Goal: Task Accomplishment & Management: Use online tool/utility

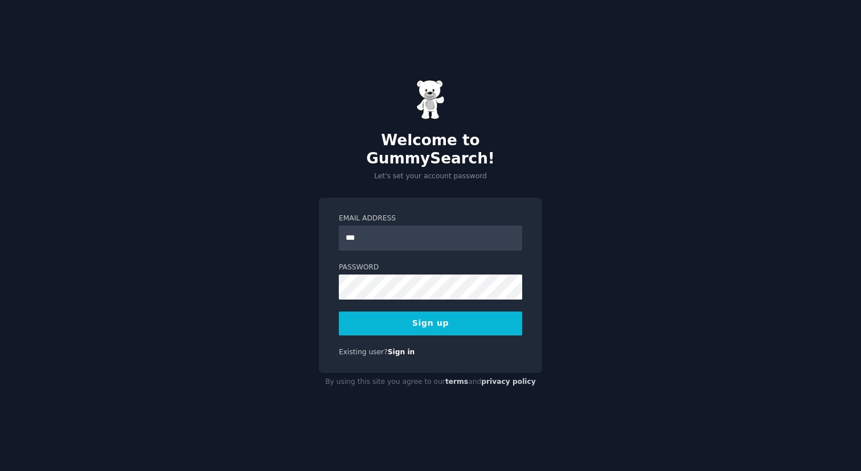
type input "**********"
click at [447, 313] on button "Sign up" at bounding box center [430, 324] width 183 height 24
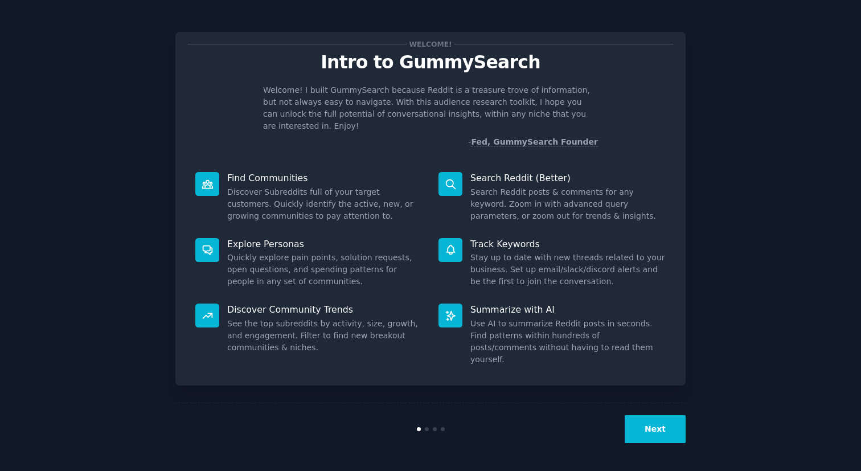
click at [619, 164] on div "Search Reddit (Better) Search Reddit posts & comments for any keyword. Zoom in …" at bounding box center [552, 197] width 243 height 66
click at [642, 425] on button "Next" at bounding box center [655, 429] width 61 height 28
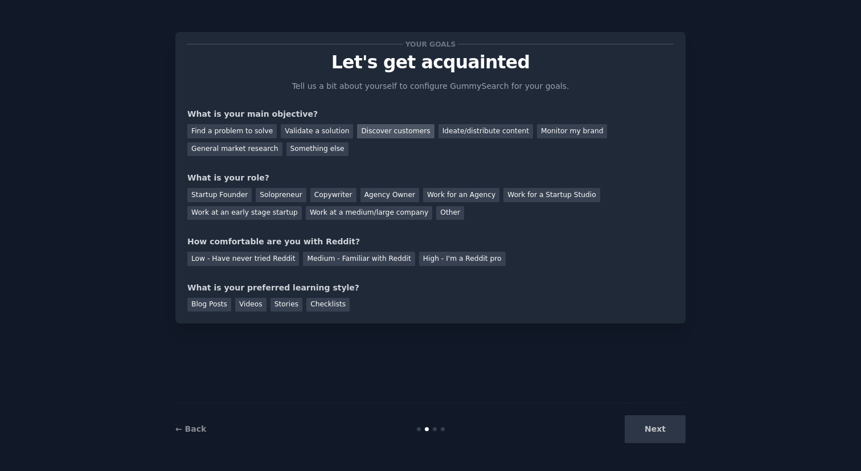
click at [409, 128] on div "Discover customers" at bounding box center [395, 131] width 77 height 14
click at [219, 197] on div "Startup Founder" at bounding box center [219, 195] width 64 height 14
click at [365, 261] on div "Medium - Familiar with Reddit" at bounding box center [359, 259] width 112 height 14
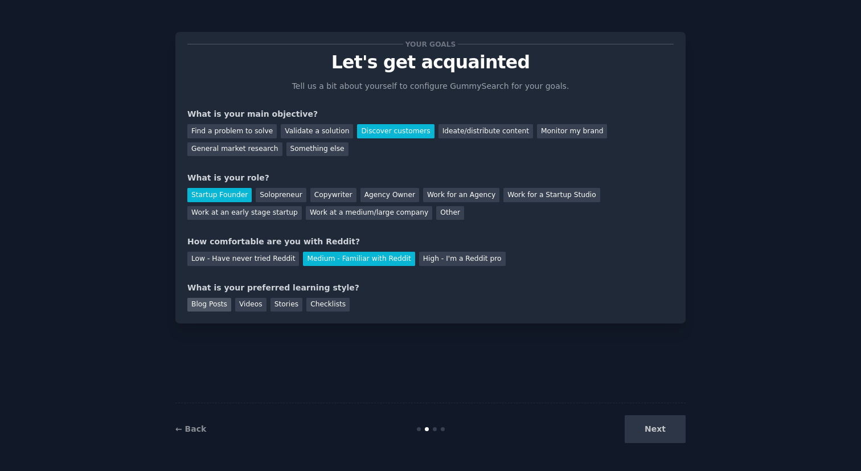
click at [210, 302] on div "Blog Posts" at bounding box center [209, 305] width 44 height 14
click at [335, 298] on div "Checklists" at bounding box center [327, 305] width 43 height 14
click at [656, 429] on button "Next" at bounding box center [655, 429] width 61 height 28
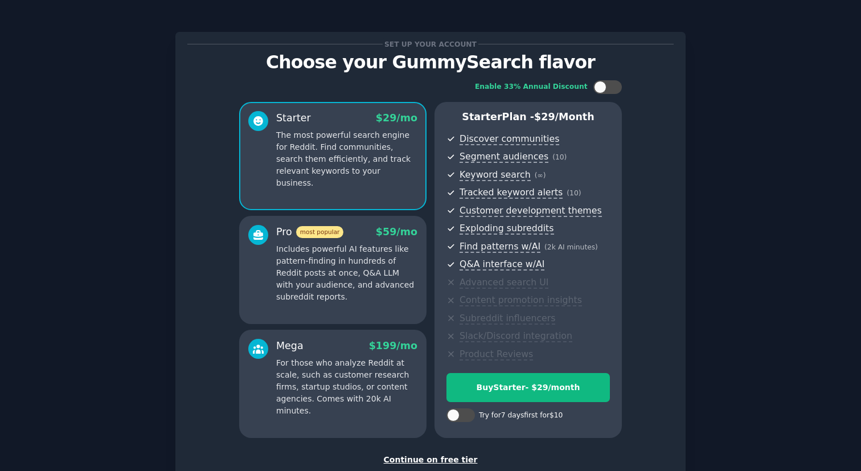
click at [293, 264] on p "Includes powerful AI features like pattern-finding in hundreds of Reddit posts …" at bounding box center [346, 273] width 141 height 60
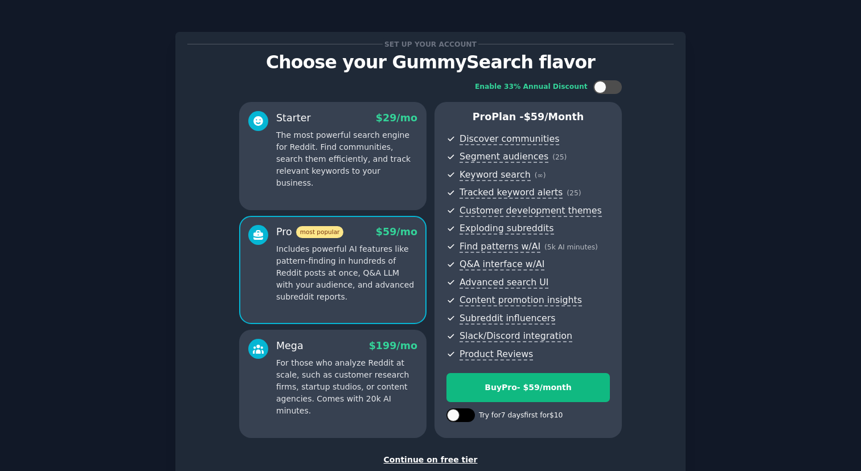
click at [455, 416] on div at bounding box center [453, 415] width 13 height 13
checkbox input "true"
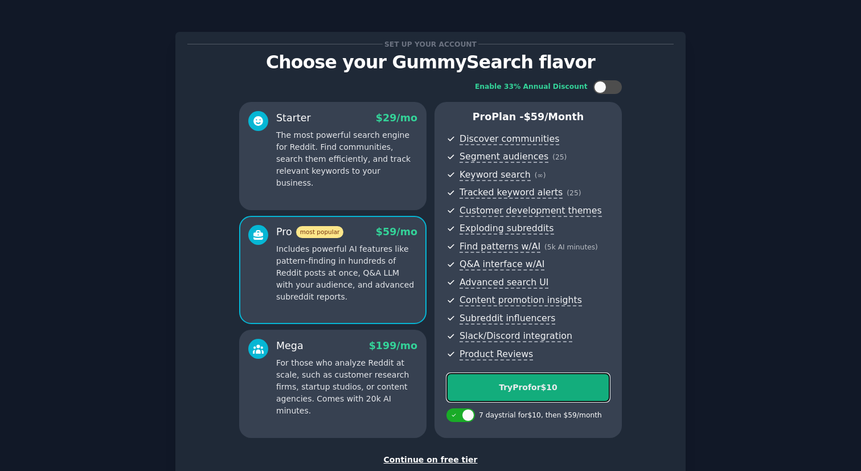
click at [484, 390] on div "Try Pro for $10" at bounding box center [528, 388] width 162 height 12
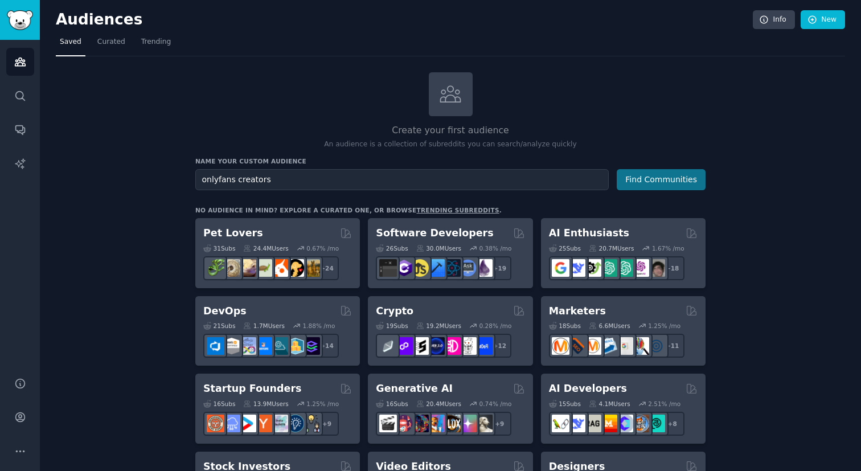
type input "onlyfans creators"
click at [699, 179] on button "Find Communities" at bounding box center [661, 179] width 89 height 21
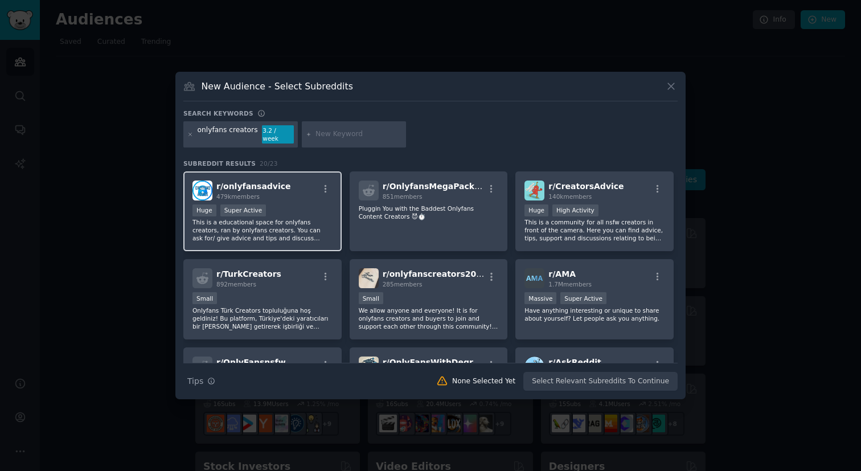
click at [325, 181] on div "r/ onlyfansadvice 479k members" at bounding box center [263, 191] width 140 height 20
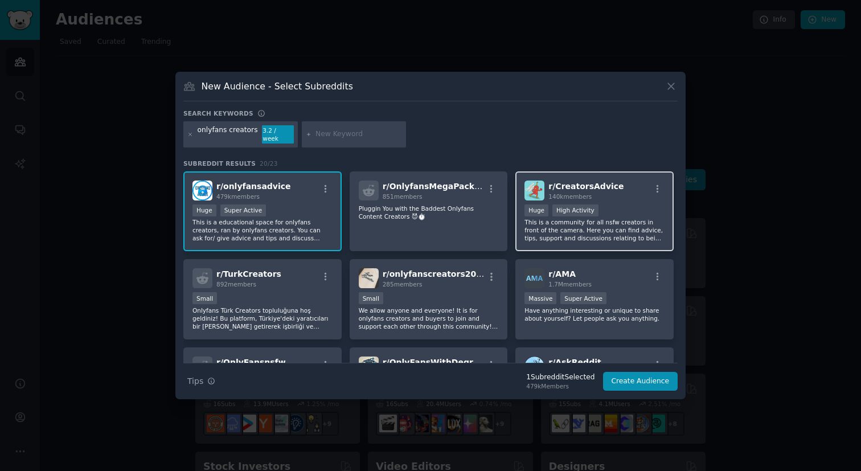
click at [620, 227] on p "This is a community for all nsfw creators in front of the camera. Here you can …" at bounding box center [595, 230] width 140 height 24
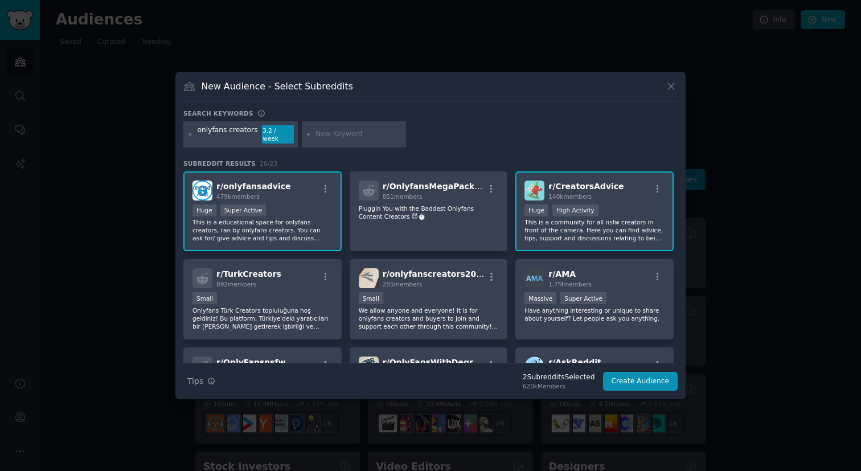
click at [329, 134] on input "text" at bounding box center [359, 134] width 87 height 10
paste input "r/SexWorkersOnly"
type input "r/SexWorkersOnly"
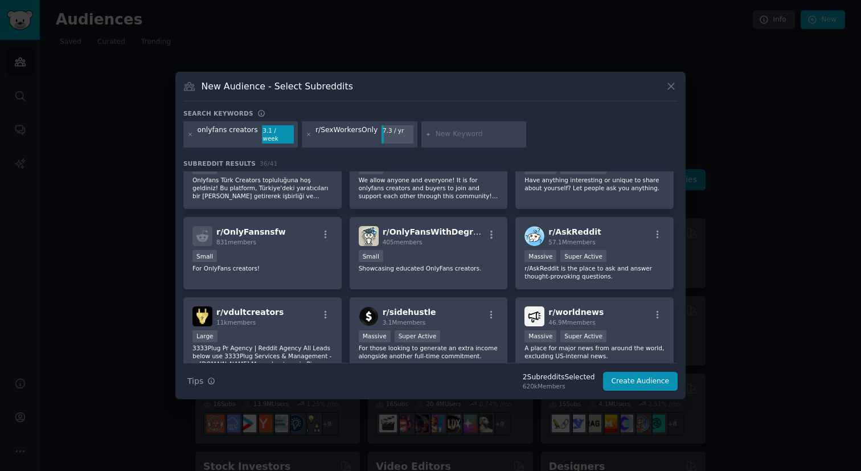
scroll to position [225, 0]
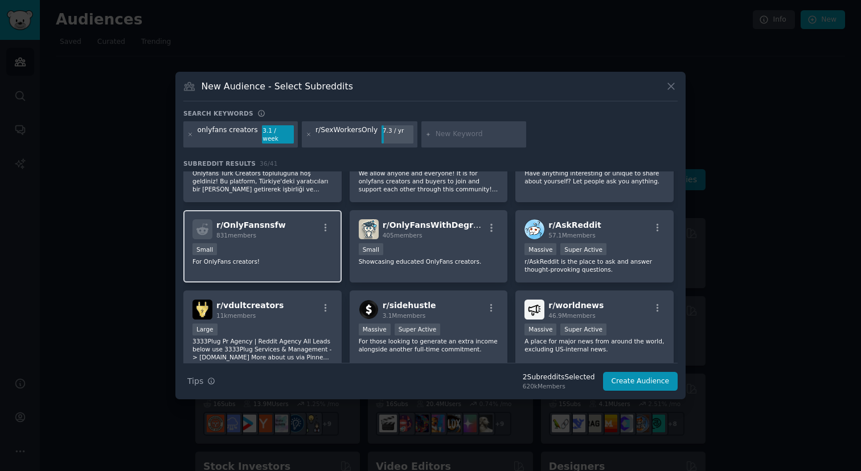
click at [236, 261] on div "r/ OnlyFansnsfw 831 members Small For OnlyFans creators!" at bounding box center [262, 246] width 158 height 72
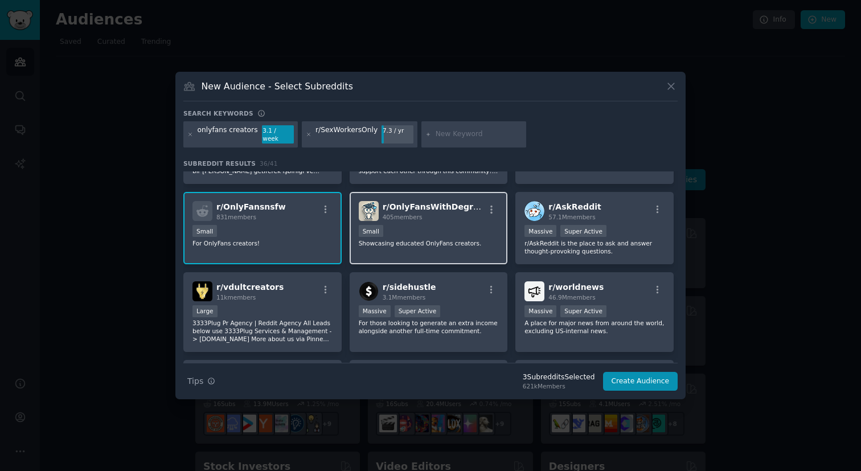
scroll to position [247, 0]
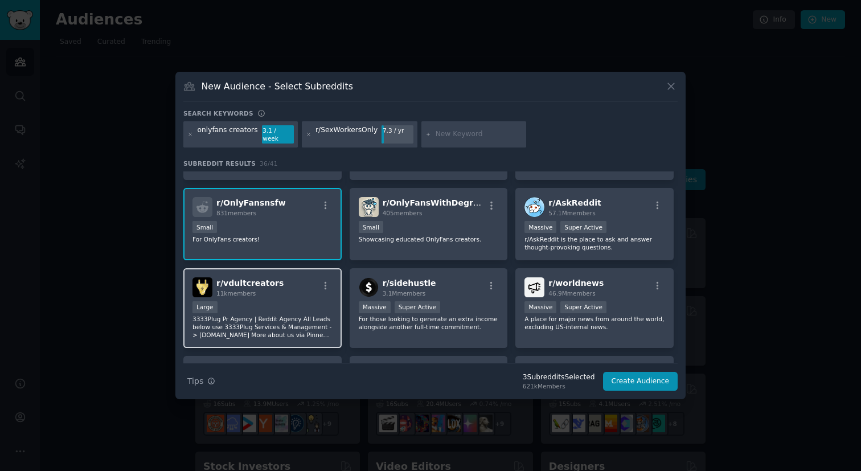
click at [281, 292] on div "r/ vdultcreators 11k members" at bounding box center [263, 287] width 140 height 20
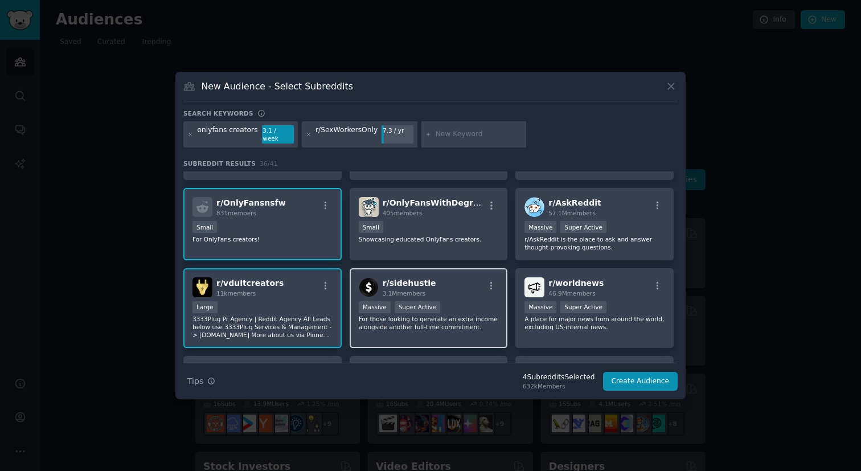
click at [476, 310] on div "Massive Super Active" at bounding box center [429, 308] width 140 height 14
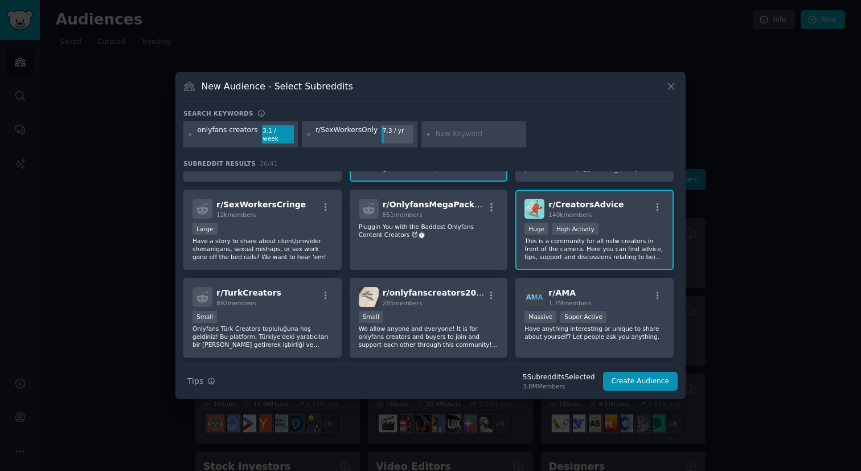
scroll to position [0, 0]
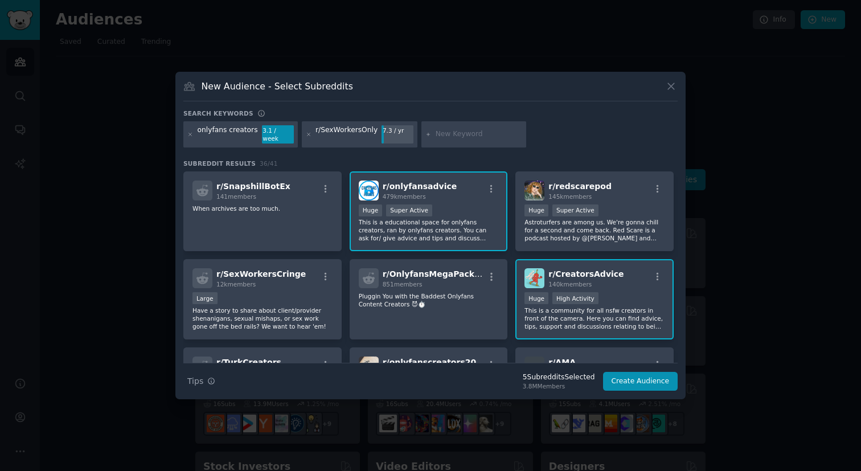
click at [277, 135] on div "3.1 / week" at bounding box center [278, 134] width 32 height 18
click at [444, 137] on input "text" at bounding box center [479, 134] width 87 height 10
paste input "CreatorEconomy"
type input "CreatorEconomy"
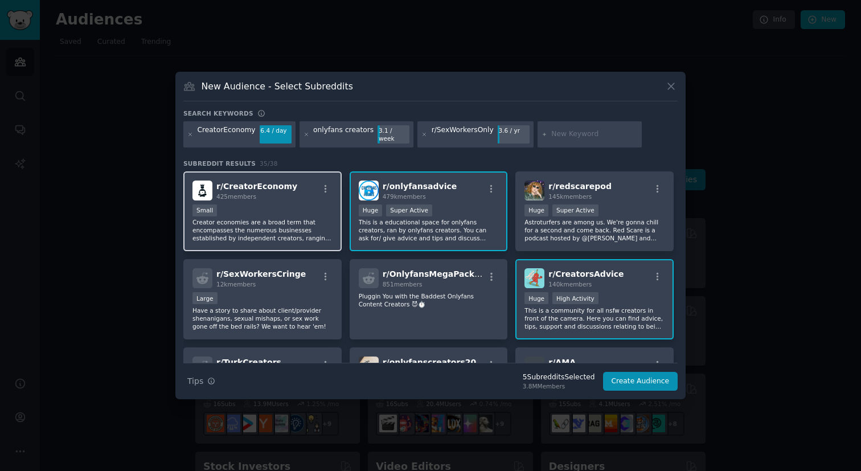
click at [277, 212] on div "Small" at bounding box center [263, 211] width 140 height 14
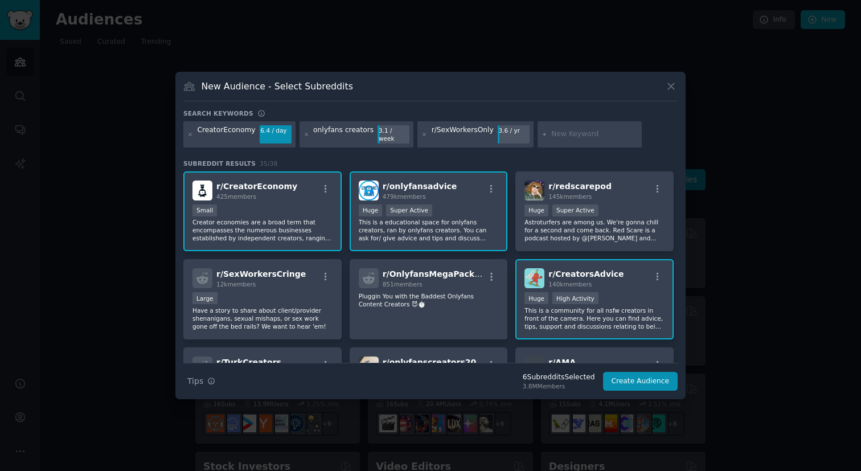
click at [277, 212] on div "Small" at bounding box center [263, 211] width 140 height 14
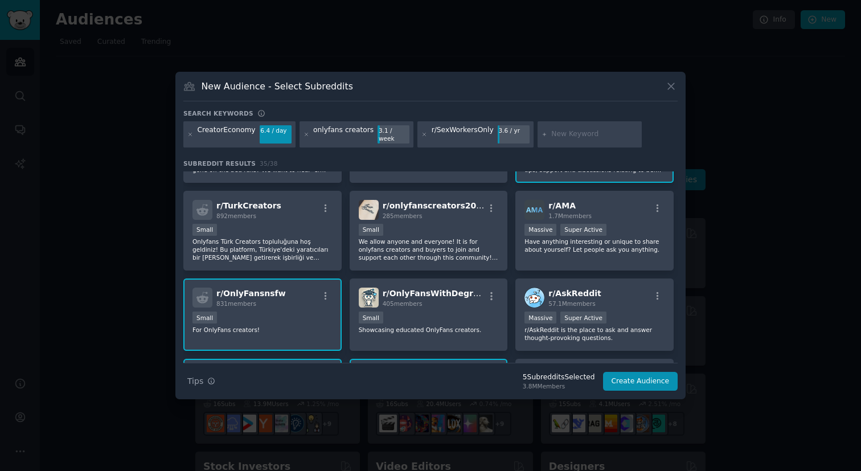
scroll to position [159, 0]
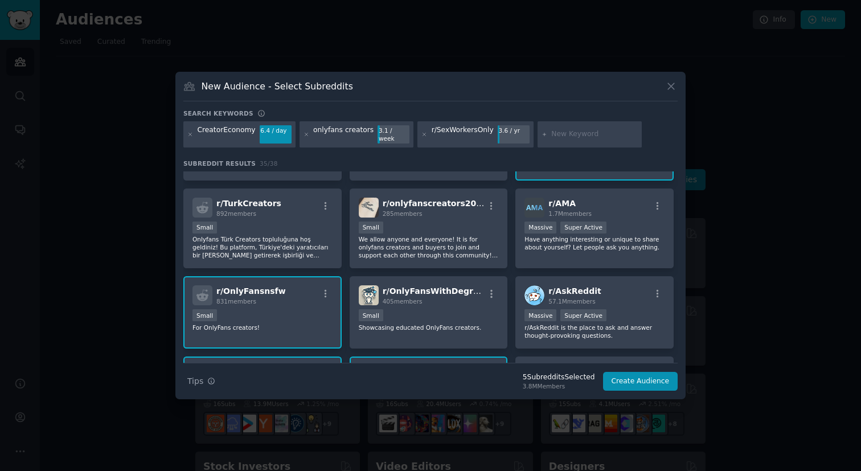
click at [564, 137] on input "text" at bounding box center [594, 134] width 87 height 10
paste input "Influencer"
type input "Influencer"
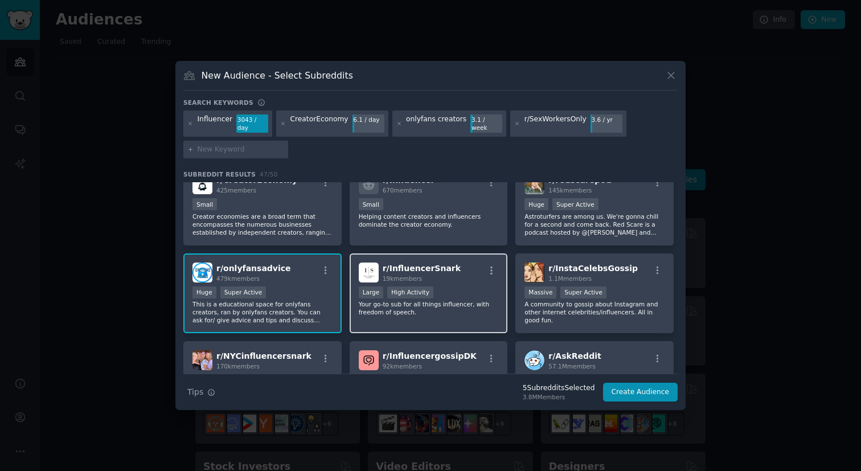
scroll to position [13, 0]
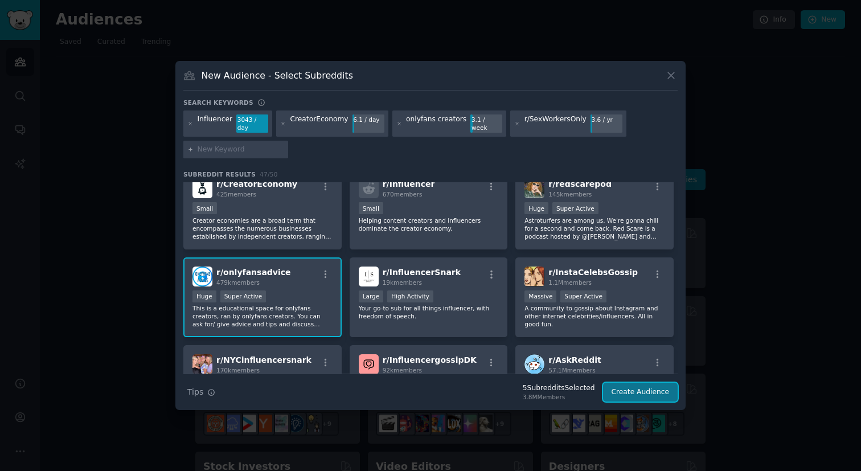
click at [650, 392] on button "Create Audience" at bounding box center [640, 392] width 75 height 19
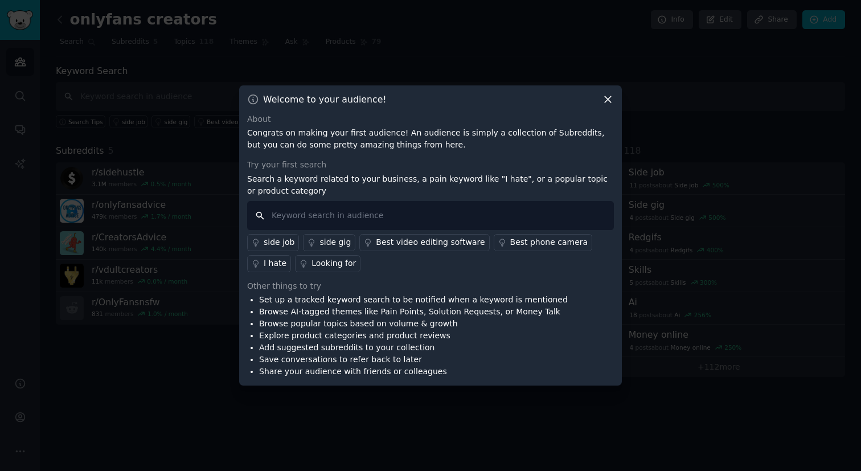
click at [322, 222] on input "text" at bounding box center [430, 215] width 367 height 29
paste input "OnlyFans alternative"
type input "OnlyFans alternative"
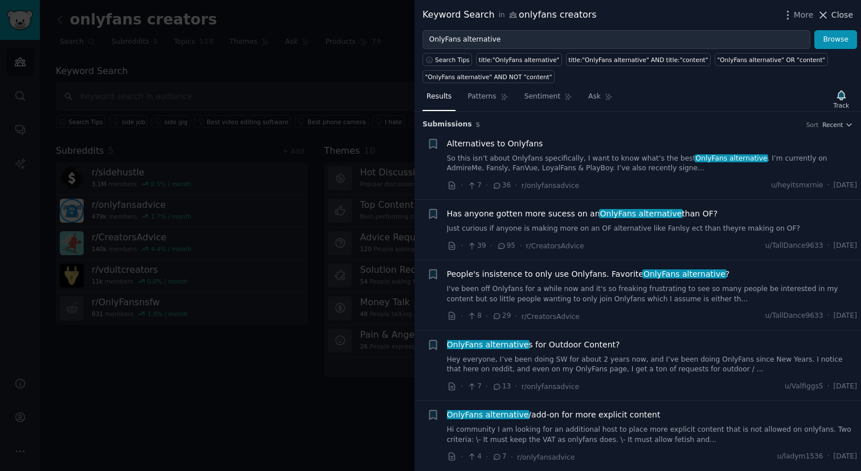
click at [822, 11] on icon at bounding box center [823, 15] width 12 height 12
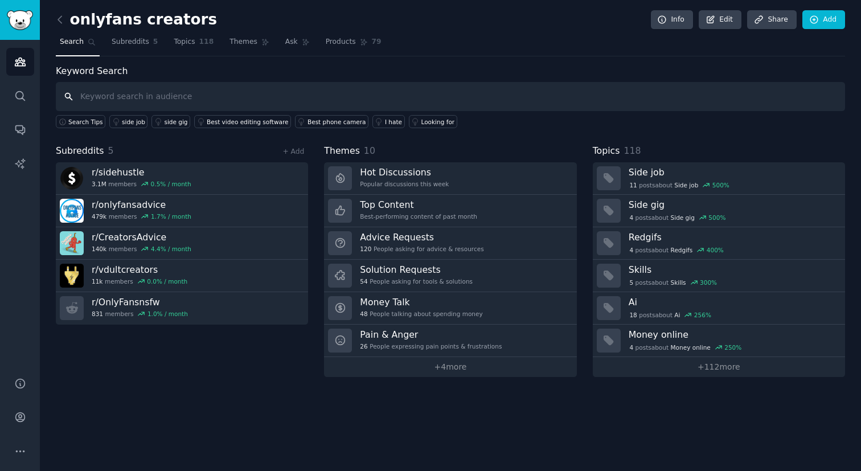
click at [294, 103] on input "text" at bounding box center [450, 96] width 789 height 29
paste input "OnlyFans alternative"
click at [813, 13] on link "Add" at bounding box center [824, 19] width 43 height 19
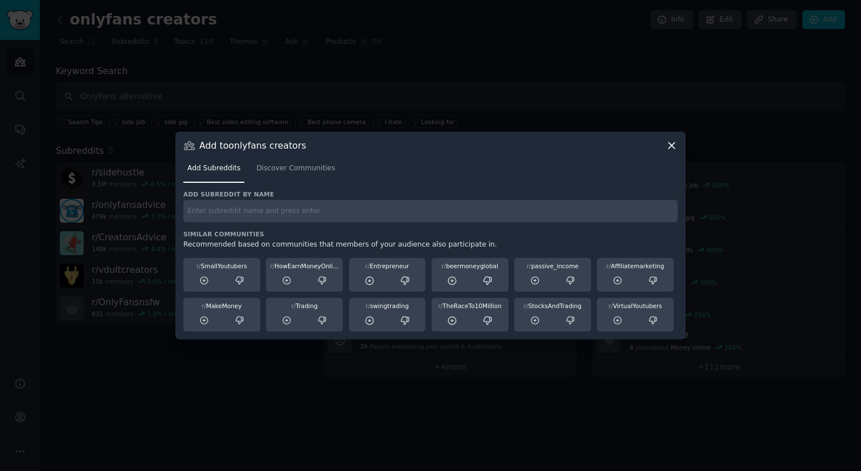
click at [677, 144] on icon at bounding box center [672, 146] width 12 height 12
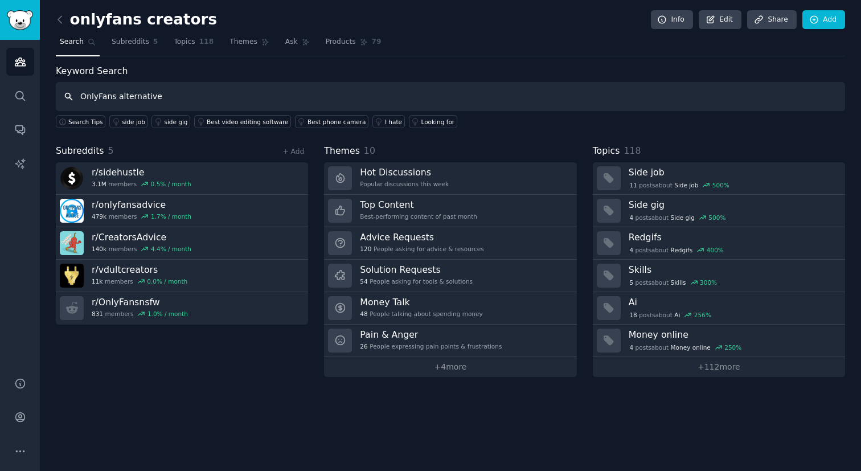
click at [226, 103] on input "OnlyFans alternative" at bounding box center [450, 96] width 789 height 29
click at [268, 91] on input "OnlyFans alternative," at bounding box center [450, 96] width 789 height 29
paste input ""OnlyFans alternative" "creator platform" "content monetization" "fan platform"…"
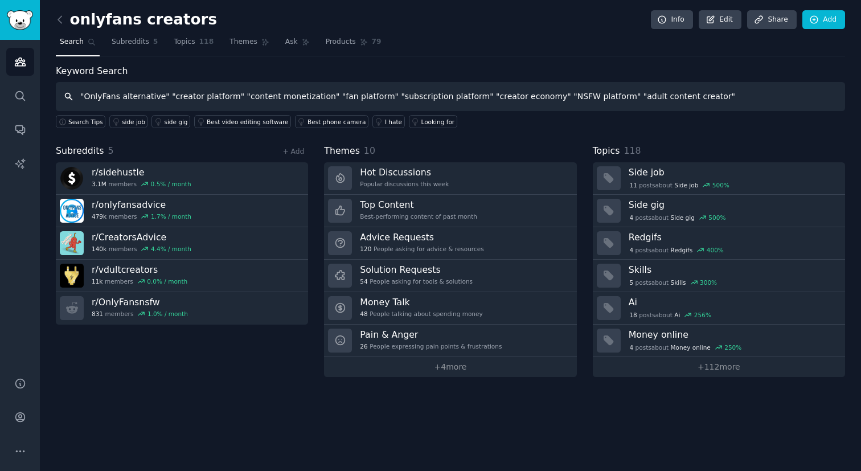
type input ""OnlyFans alternative" "creator platform" "content monetization" "fan platform"…"
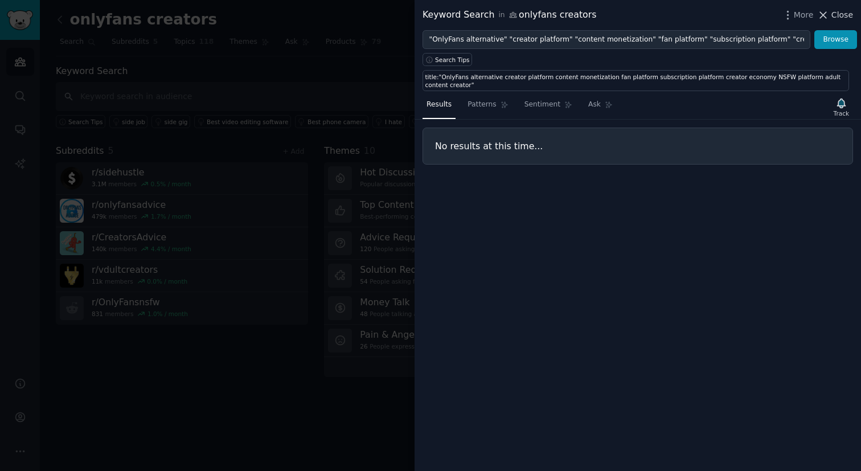
click at [821, 10] on icon at bounding box center [823, 15] width 12 height 12
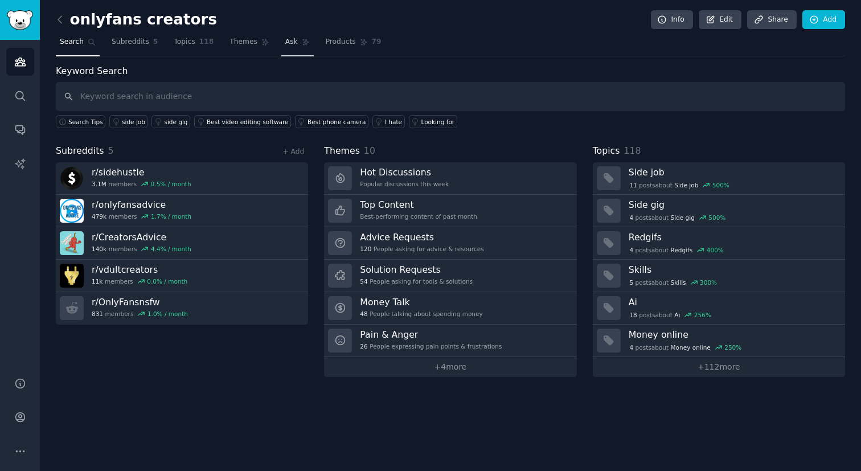
click at [295, 46] on link "Ask" at bounding box center [297, 44] width 32 height 23
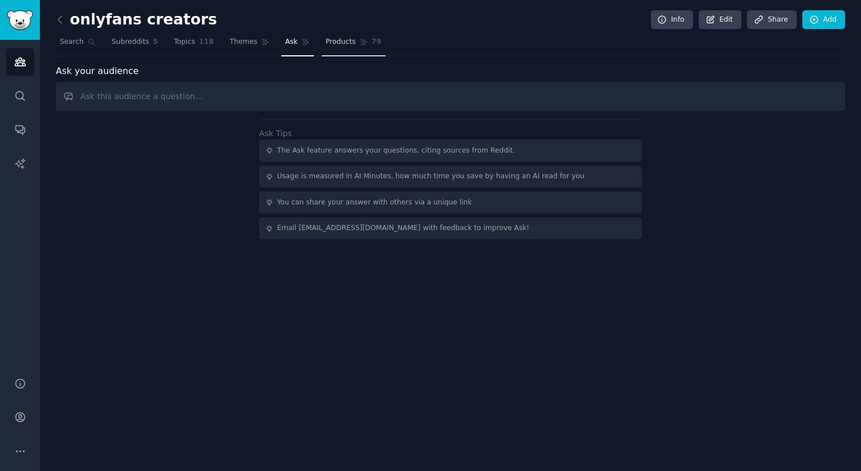
click at [337, 42] on span "Products" at bounding box center [341, 42] width 30 height 10
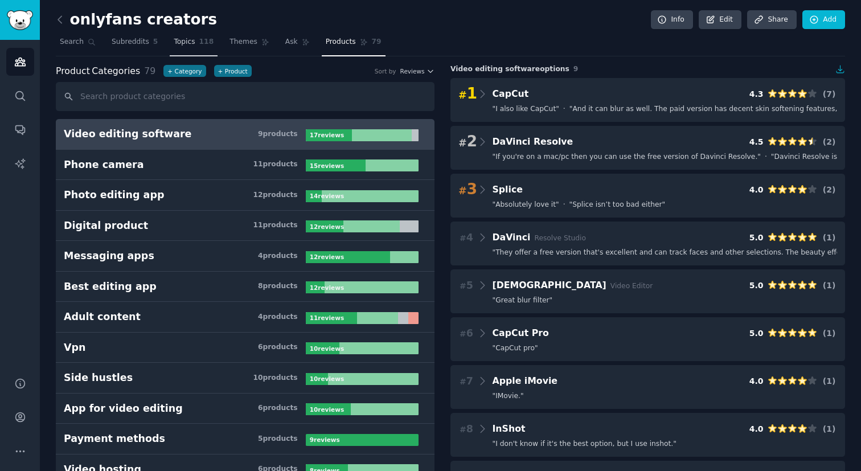
click at [178, 47] on span "Topics" at bounding box center [184, 42] width 21 height 10
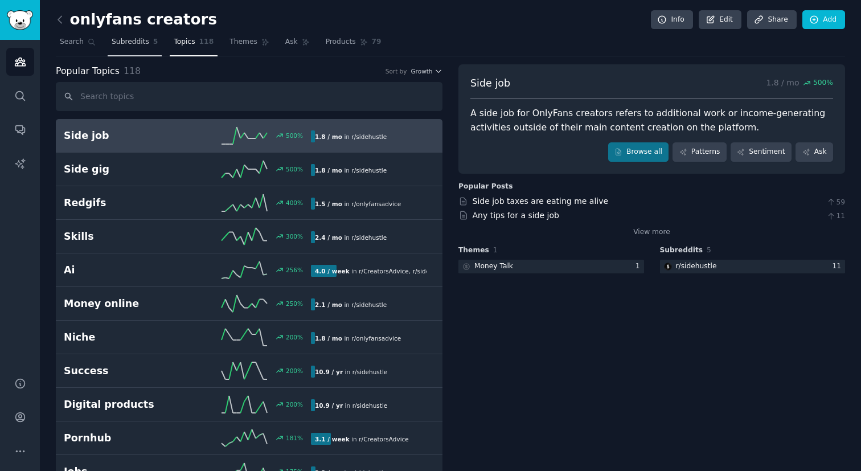
click at [140, 45] on span "Subreddits" at bounding box center [131, 42] width 38 height 10
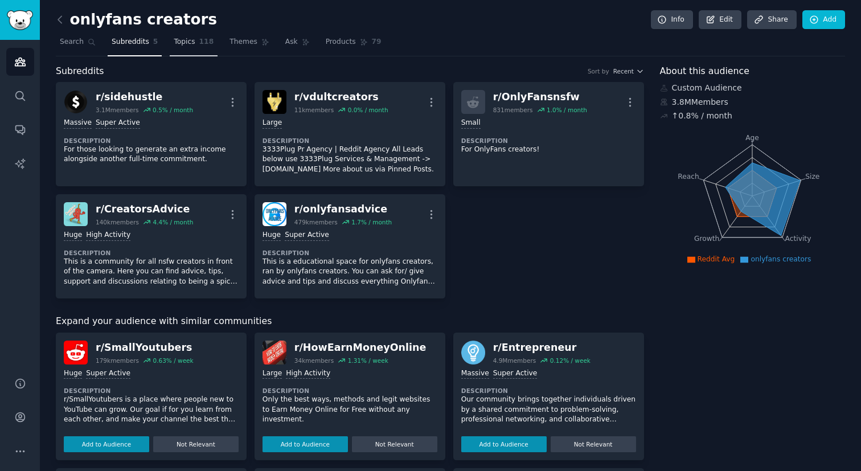
click at [207, 40] on span "118" at bounding box center [206, 42] width 15 height 10
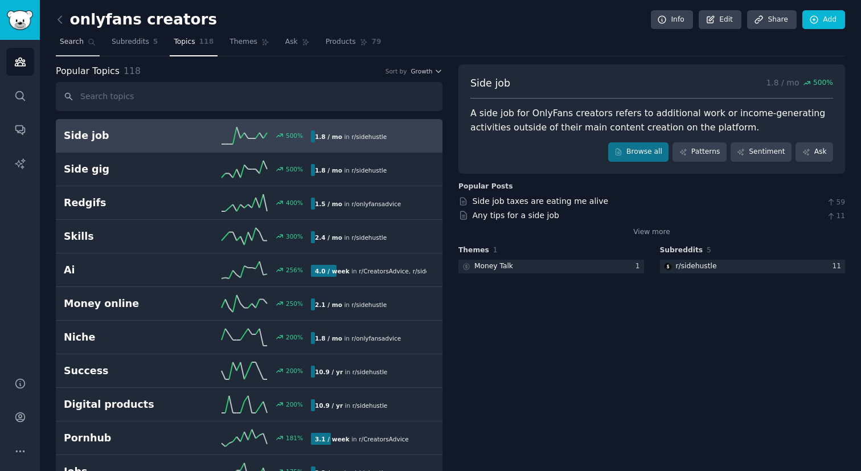
click at [76, 43] on span "Search" at bounding box center [72, 42] width 24 height 10
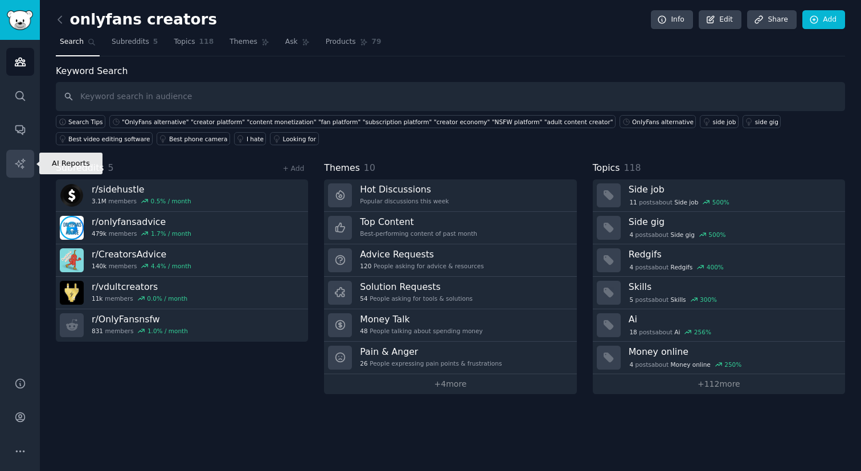
click at [15, 163] on icon "Sidebar" at bounding box center [20, 163] width 10 height 10
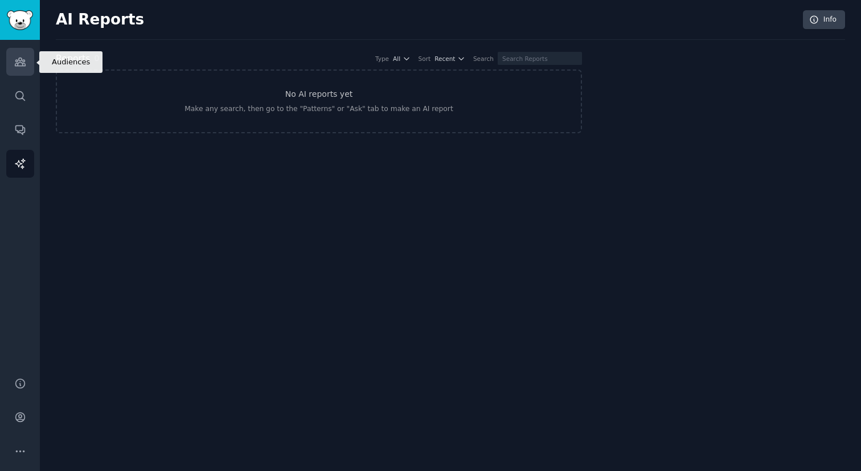
click at [27, 62] on link "Audiences" at bounding box center [20, 62] width 28 height 28
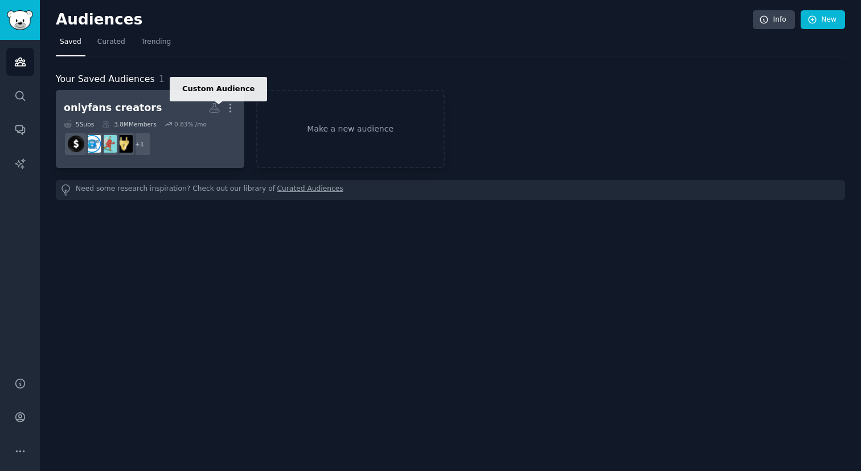
click at [213, 109] on icon at bounding box center [214, 108] width 12 height 12
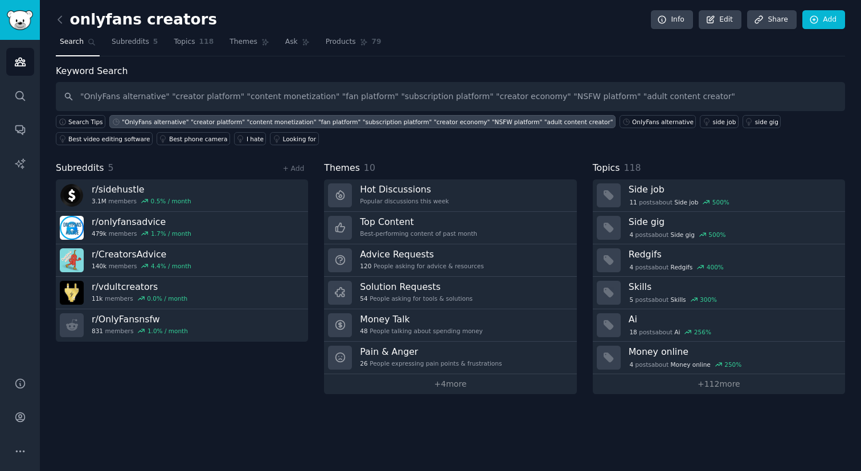
click at [160, 96] on input ""OnlyFans alternative" "creator platform" "content monetization" "fan platform"…" at bounding box center [450, 96] width 789 height 29
drag, startPoint x: 163, startPoint y: 96, endPoint x: 703, endPoint y: 100, distance: 540.0
click at [703, 100] on input ""OnlyFans alternative" "creator platform" "content monetization" "fan platform"…" at bounding box center [450, 96] width 789 height 29
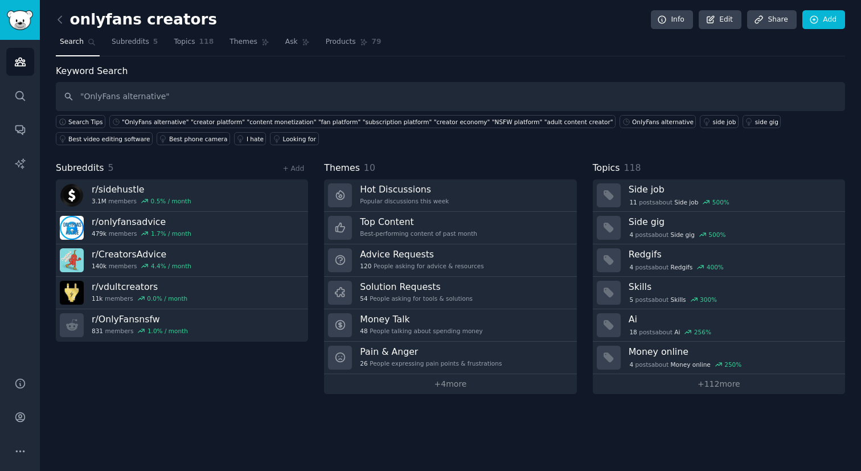
type input ""OnlyFans alternative""
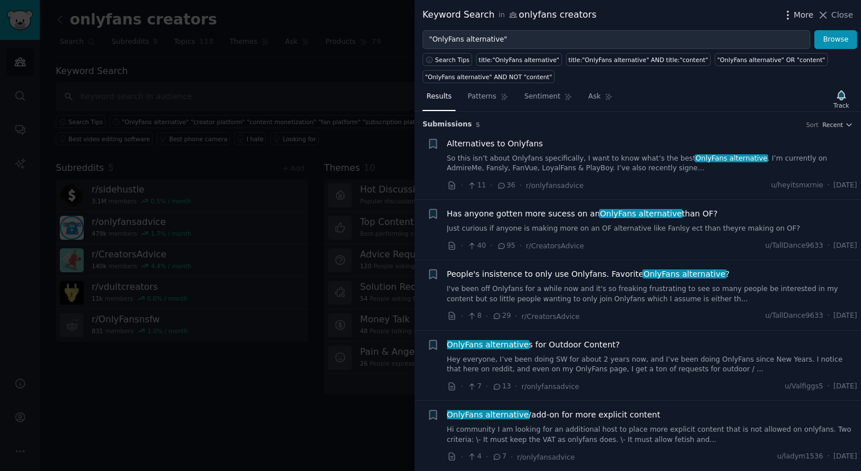
click at [804, 20] on span "More" at bounding box center [804, 15] width 20 height 12
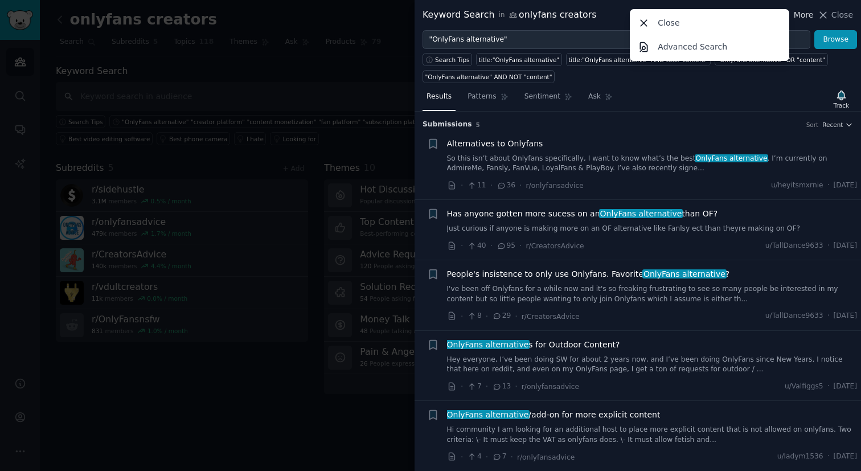
click at [805, 18] on span "More" at bounding box center [804, 15] width 20 height 12
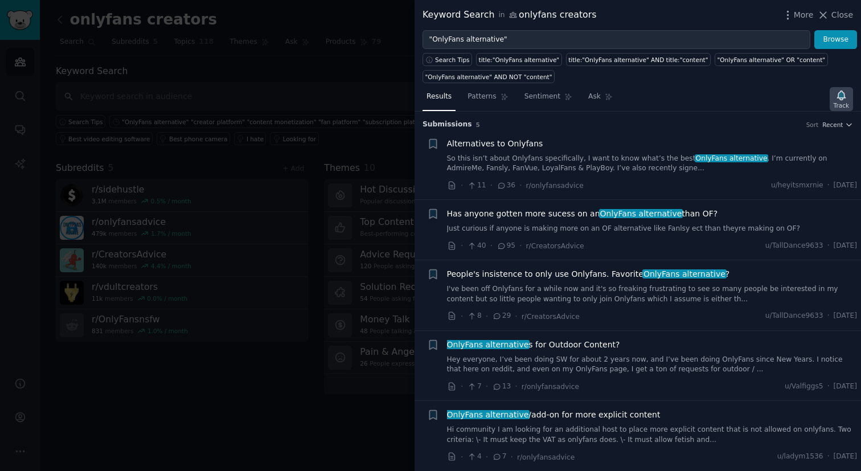
click at [843, 101] on div "Track" at bounding box center [841, 105] width 15 height 8
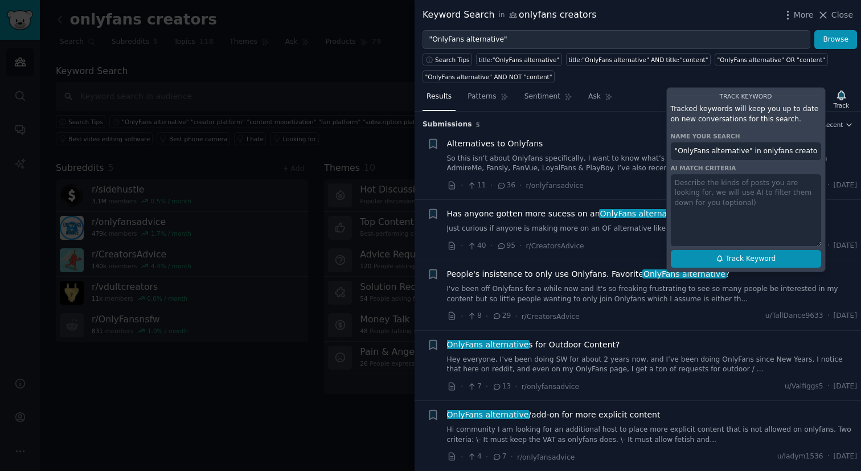
click at [735, 256] on span "Track Keyword" at bounding box center [751, 259] width 50 height 10
type input ""OnlyFans alternative" in onlyfans creators"
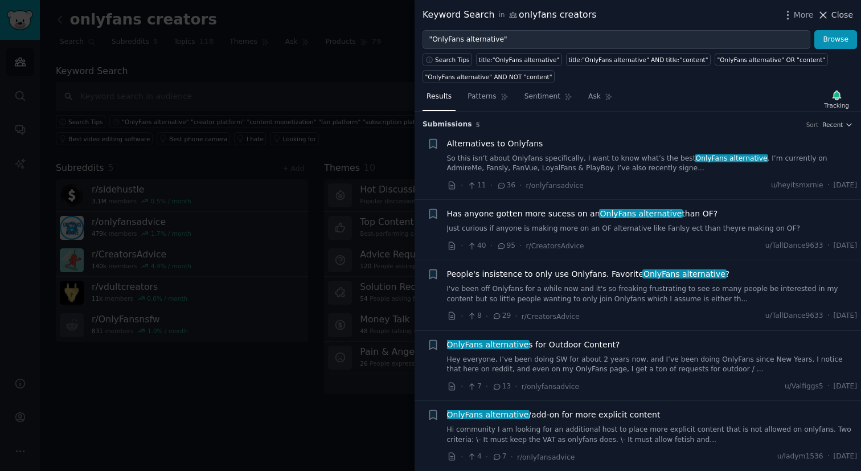
click at [832, 12] on span "Close" at bounding box center [843, 15] width 22 height 12
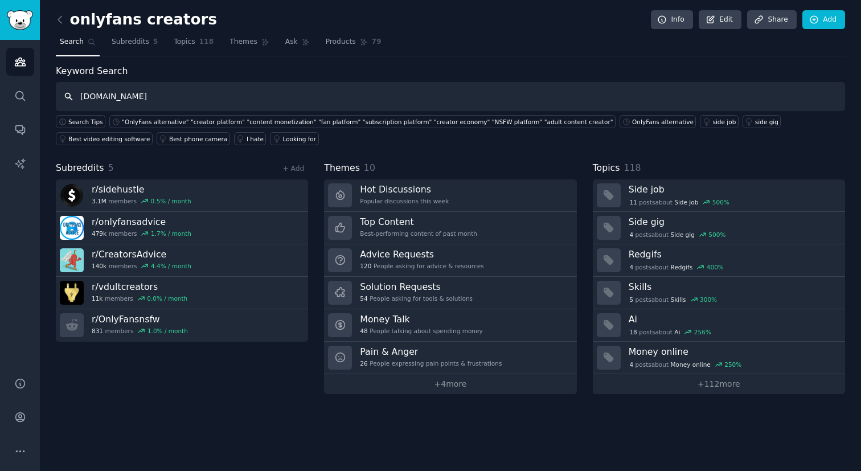
type input "[DOMAIN_NAME]"
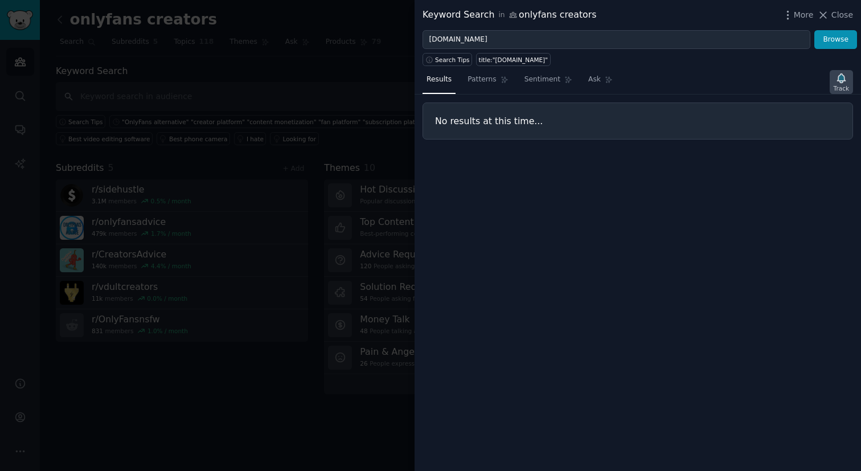
click at [841, 79] on icon "button" at bounding box center [841, 77] width 8 height 9
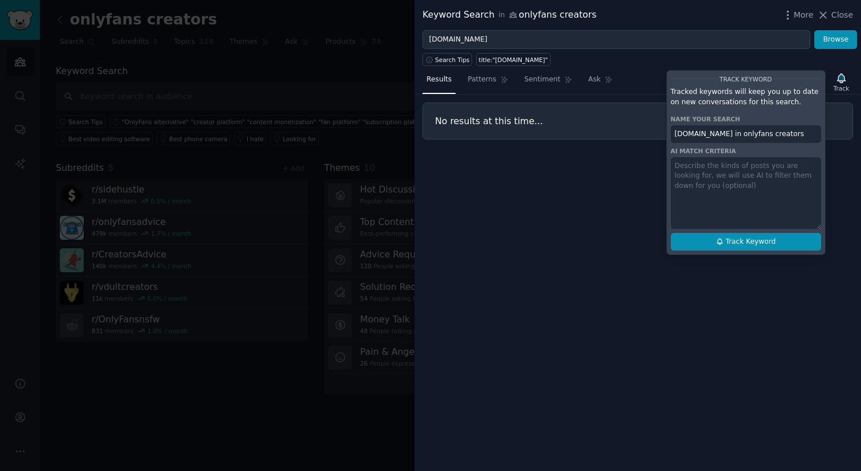
click at [737, 244] on span "Track Keyword" at bounding box center [751, 242] width 50 height 10
type input "[DOMAIN_NAME] in onlyfans creators"
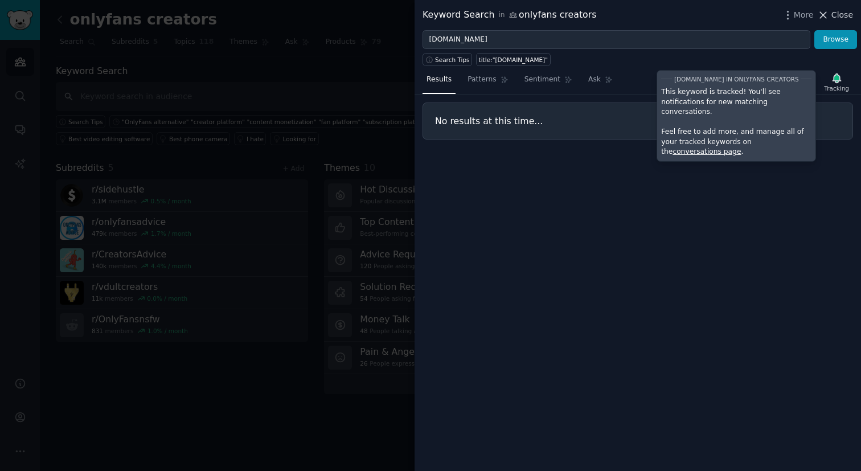
click at [829, 10] on icon at bounding box center [823, 15] width 12 height 12
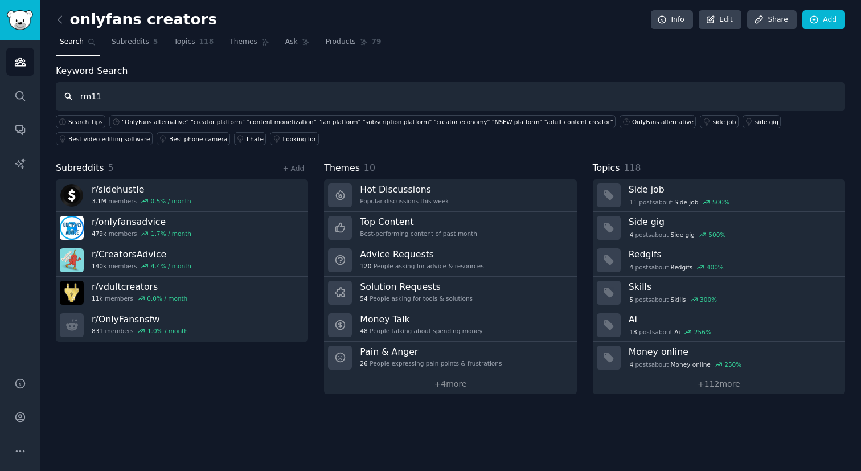
type input "rm11"
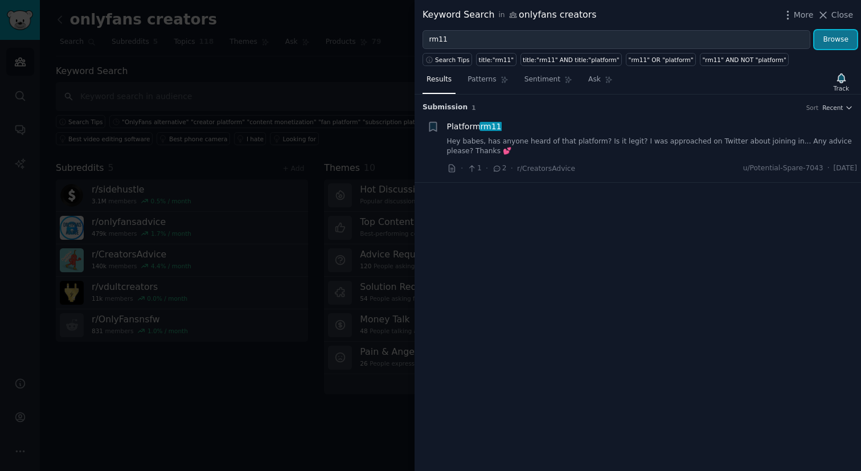
click at [846, 34] on button "Browse" at bounding box center [836, 39] width 43 height 19
click at [838, 84] on div "Track" at bounding box center [841, 88] width 15 height 8
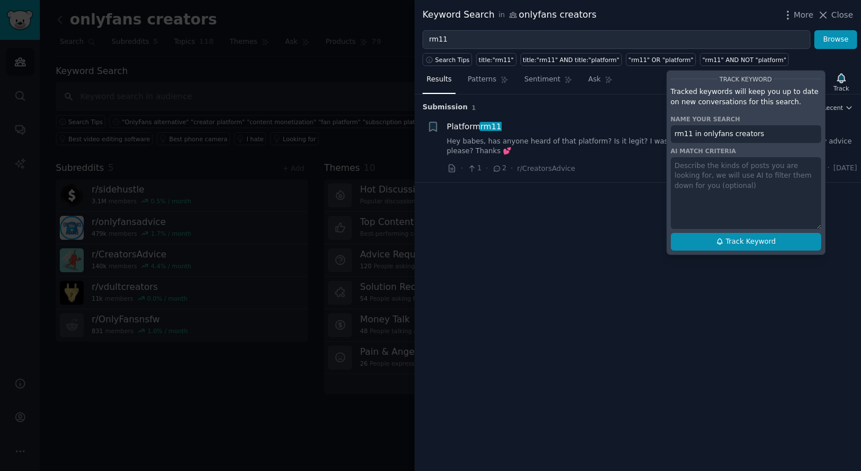
click at [750, 241] on span "Track Keyword" at bounding box center [751, 242] width 50 height 10
type input "rm11 in onlyfans creators"
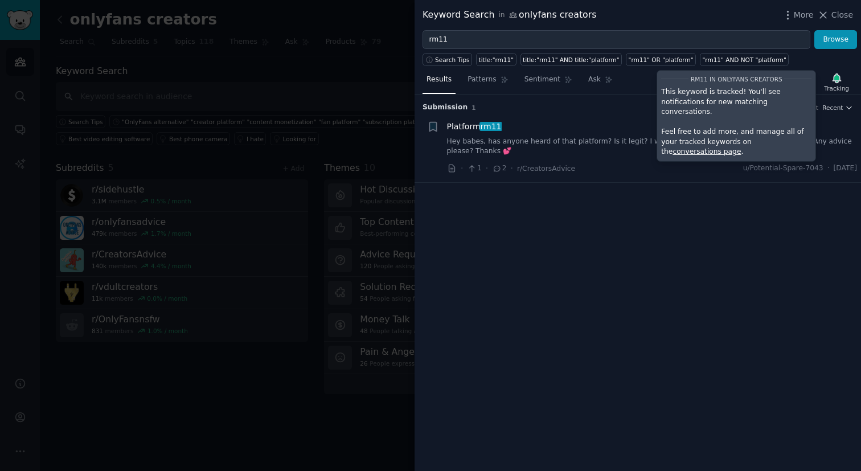
click at [235, 73] on div at bounding box center [430, 235] width 861 height 471
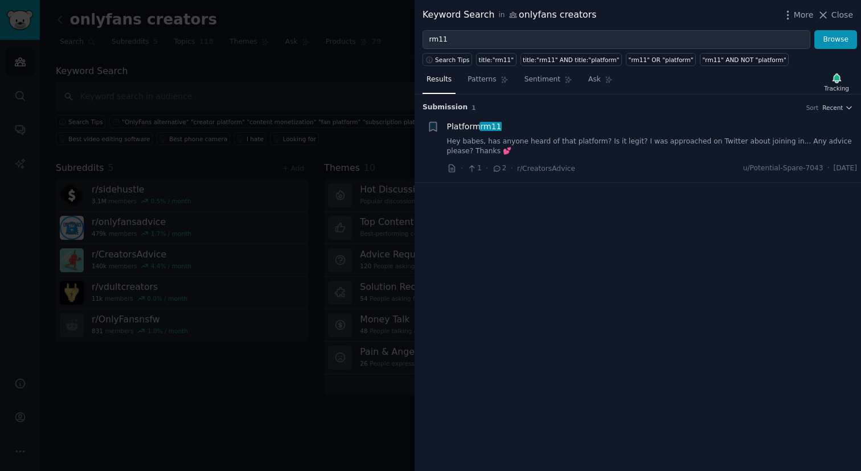
click at [176, 96] on div at bounding box center [430, 235] width 861 height 471
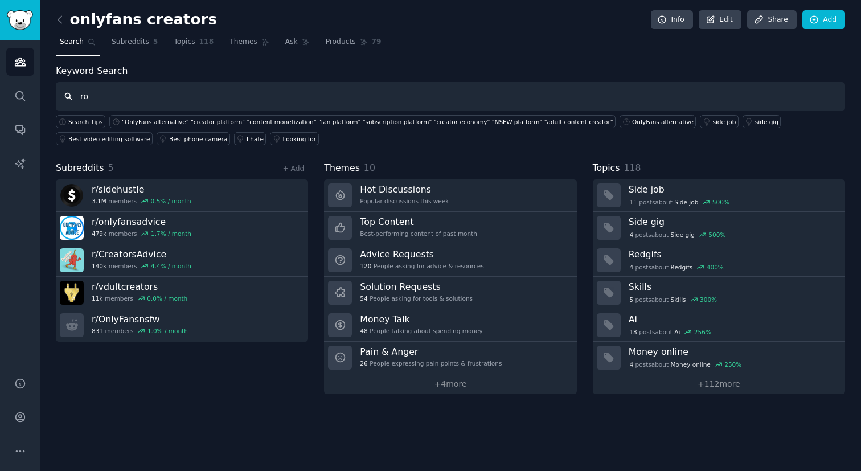
type input "r"
paste input "creator platform"
type input "creator platform"
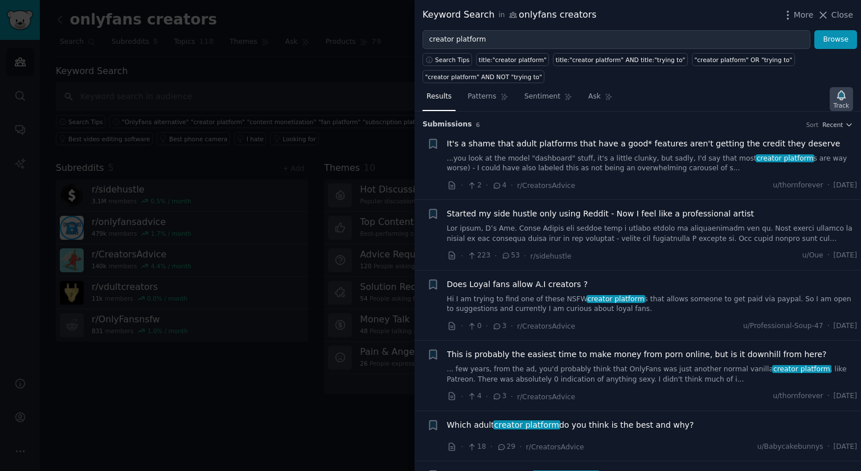
click at [844, 103] on div "Track" at bounding box center [841, 105] width 15 height 8
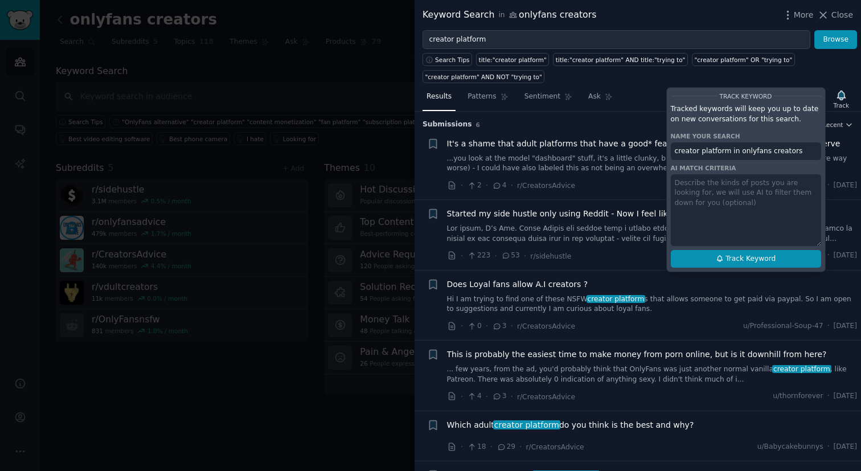
click at [781, 257] on button "Track Keyword" at bounding box center [746, 259] width 150 height 18
type input "creator platform in onlyfans creators"
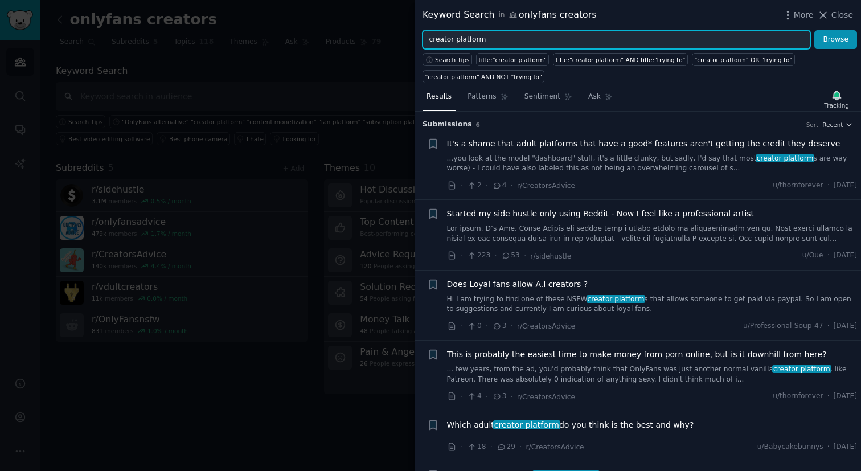
click at [535, 32] on input "creator platform" at bounding box center [617, 39] width 388 height 19
paste input "fan"
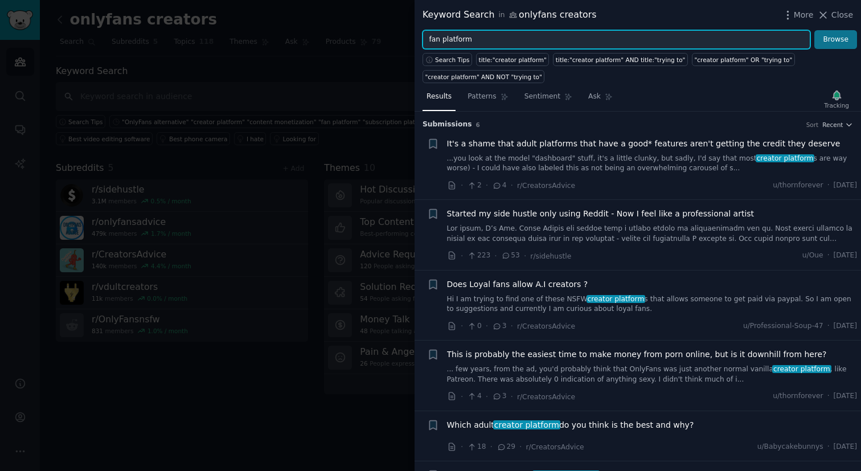
type input "fan platform"
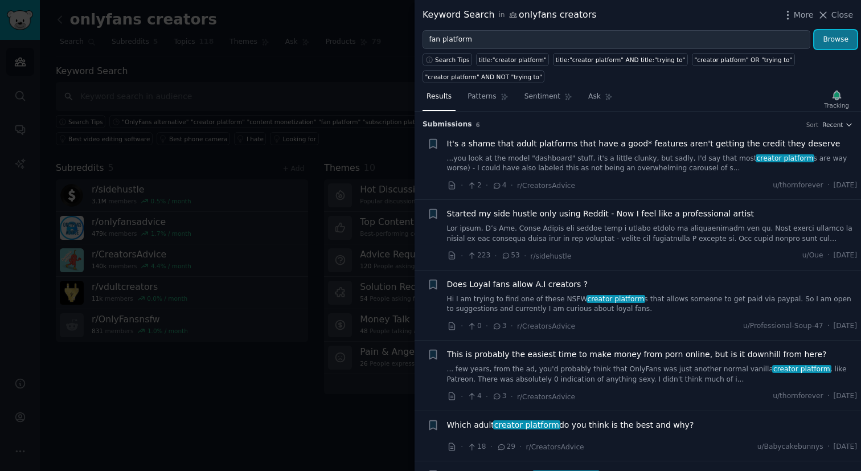
click at [832, 35] on button "Browse" at bounding box center [836, 39] width 43 height 19
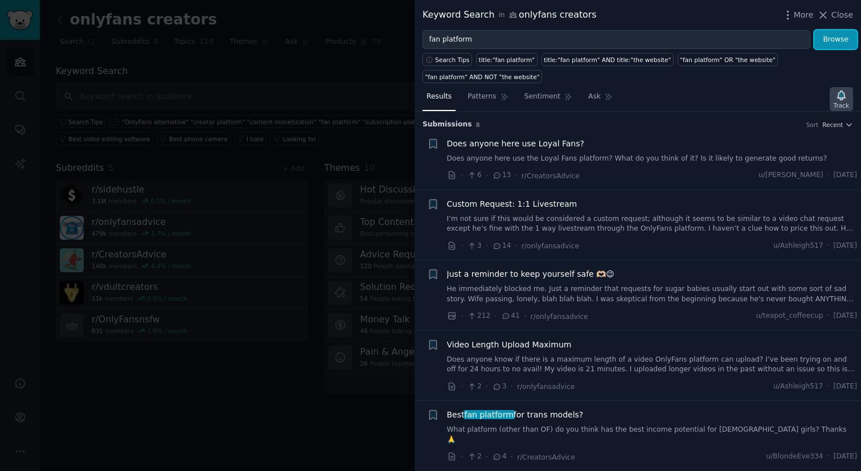
click at [848, 103] on div "Track" at bounding box center [841, 105] width 15 height 8
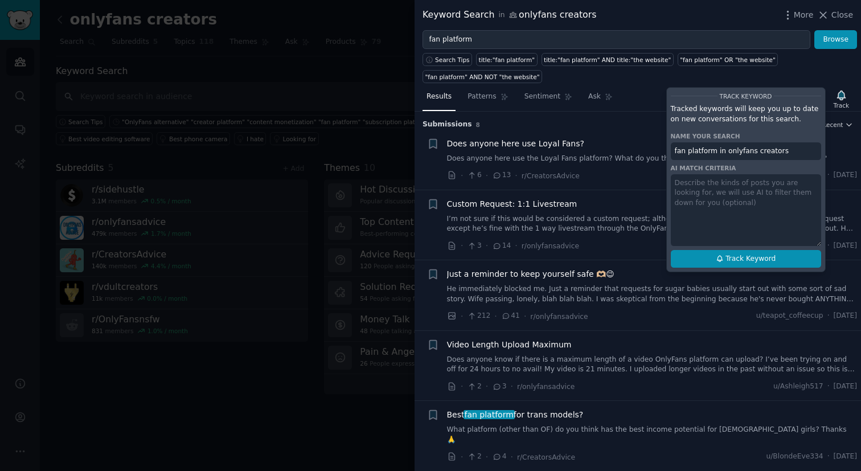
click at [774, 255] on span "Track Keyword" at bounding box center [751, 259] width 50 height 10
type input "fan platform in onlyfans creators"
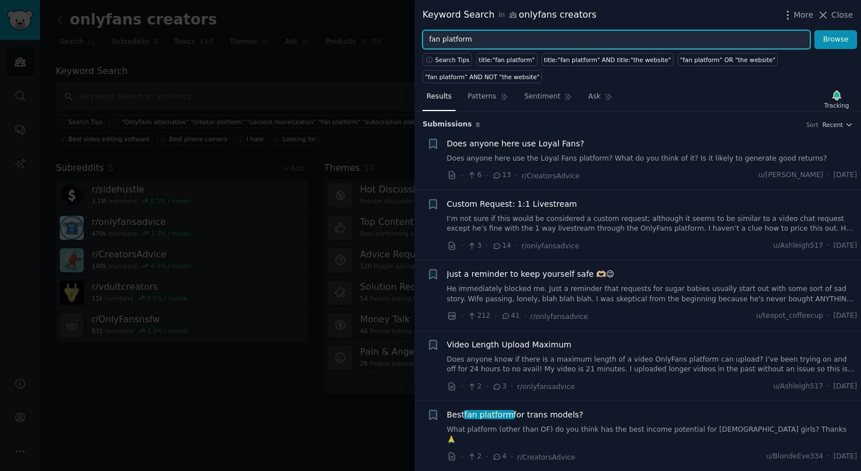
click at [496, 40] on input "fan platform" at bounding box center [617, 39] width 388 height 19
paste input "NSFW"
type input "NSFW platform"
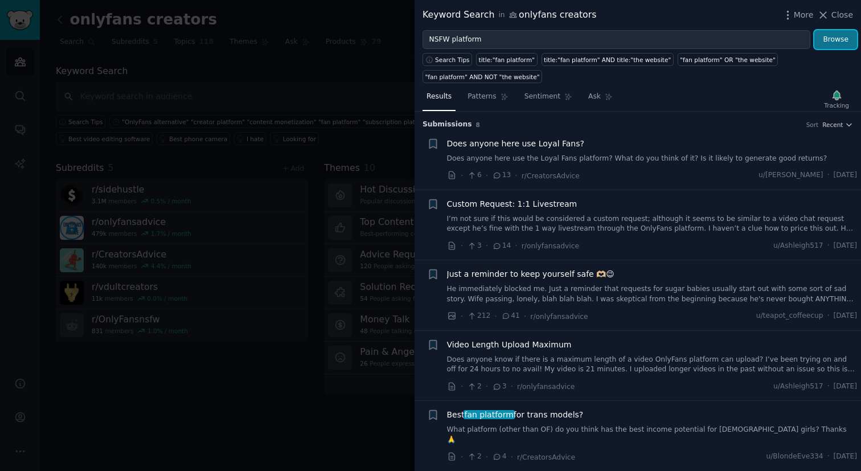
click at [836, 36] on button "Browse" at bounding box center [836, 39] width 43 height 19
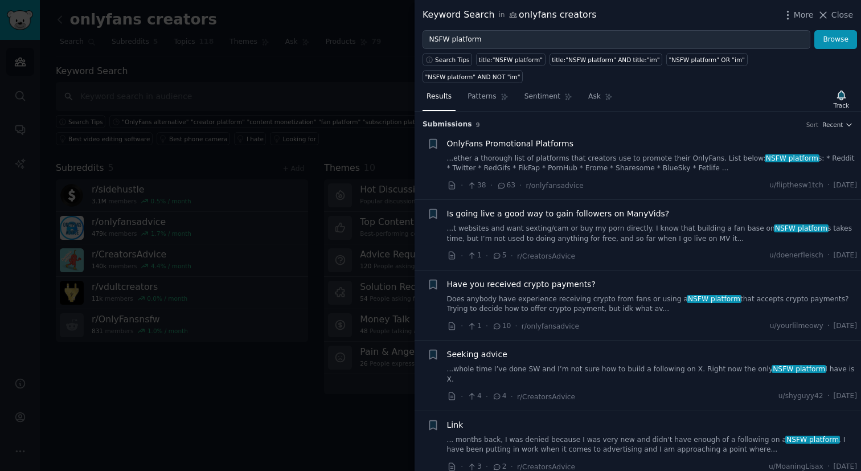
click at [839, 120] on h3 "Submission s 9 Sort Recent" at bounding box center [638, 125] width 431 height 10
click at [837, 14] on span "Close" at bounding box center [843, 15] width 22 height 12
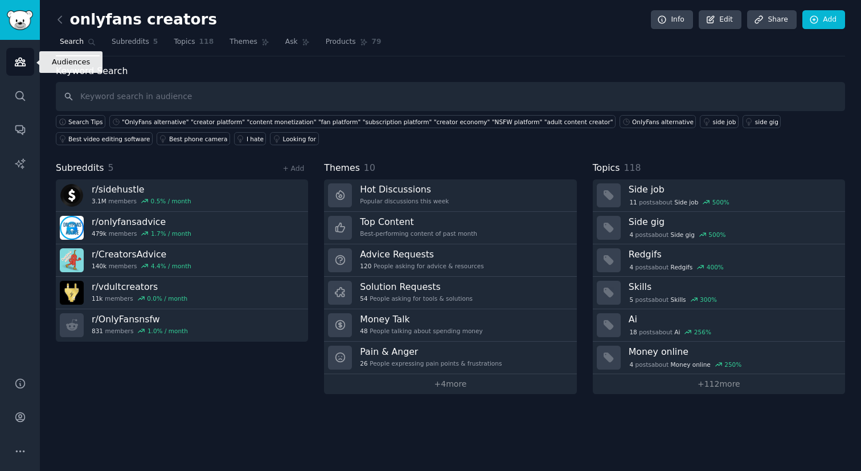
click at [21, 54] on link "Audiences" at bounding box center [20, 62] width 28 height 28
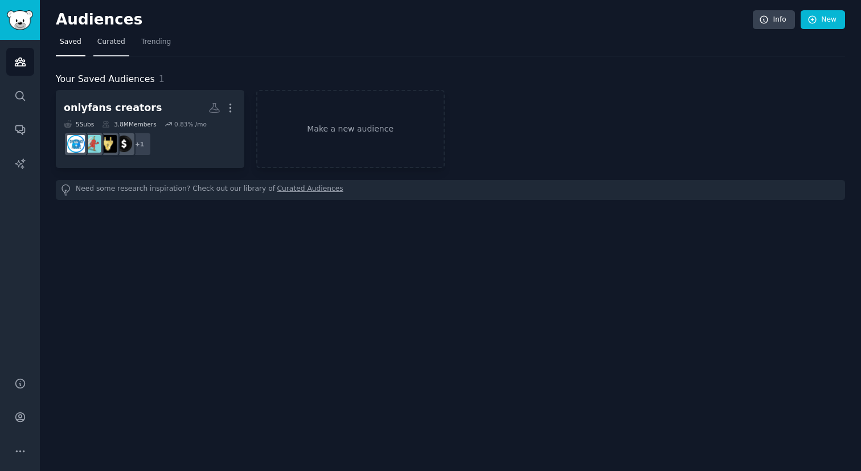
click at [114, 46] on span "Curated" at bounding box center [111, 42] width 28 height 10
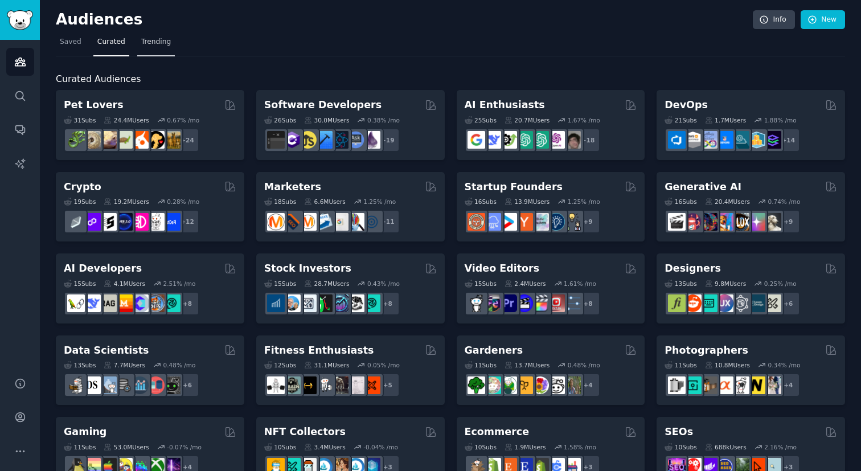
click at [153, 43] on span "Trending" at bounding box center [156, 42] width 30 height 10
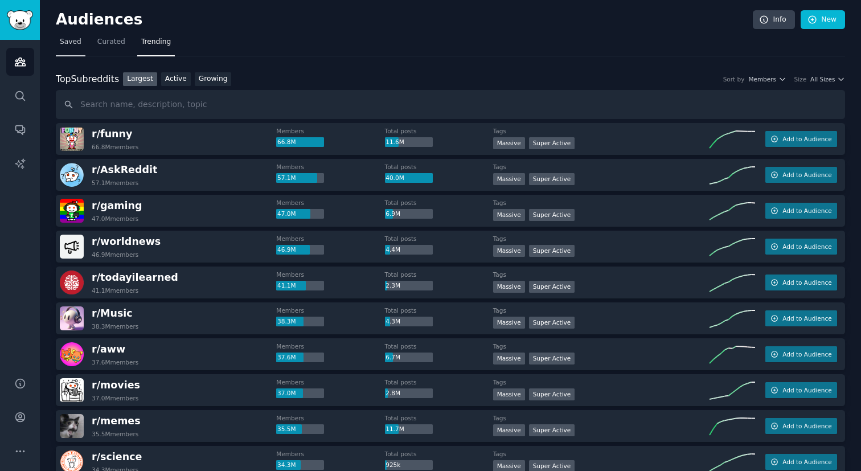
click at [66, 43] on span "Saved" at bounding box center [71, 42] width 22 height 10
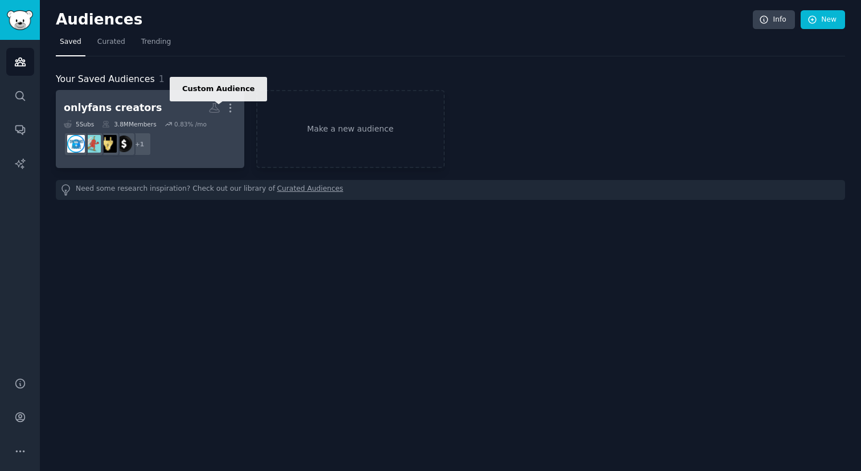
click at [217, 107] on icon at bounding box center [214, 108] width 12 height 12
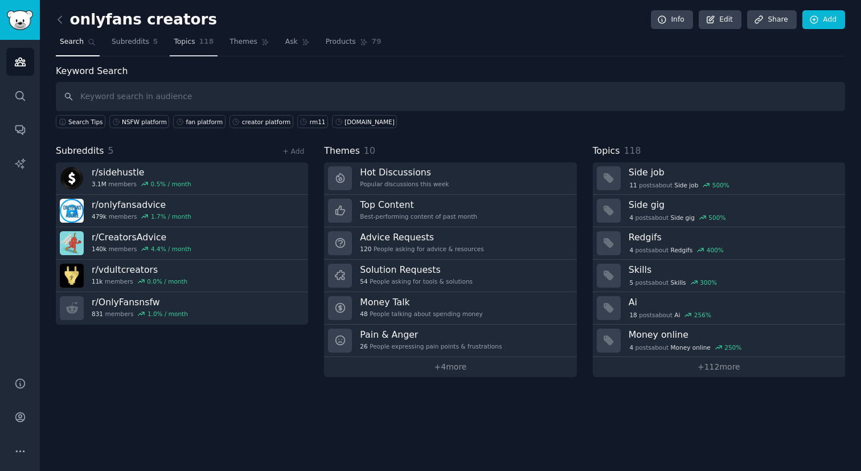
click at [202, 40] on span "118" at bounding box center [206, 42] width 15 height 10
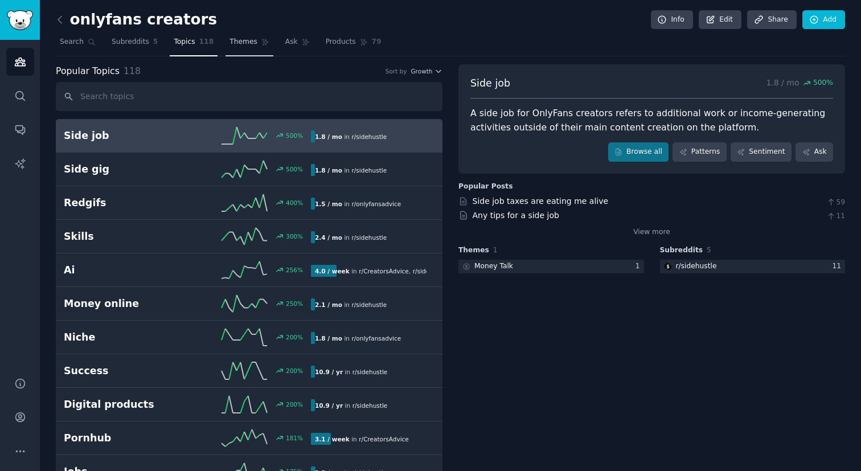
click at [236, 43] on span "Themes" at bounding box center [244, 42] width 28 height 10
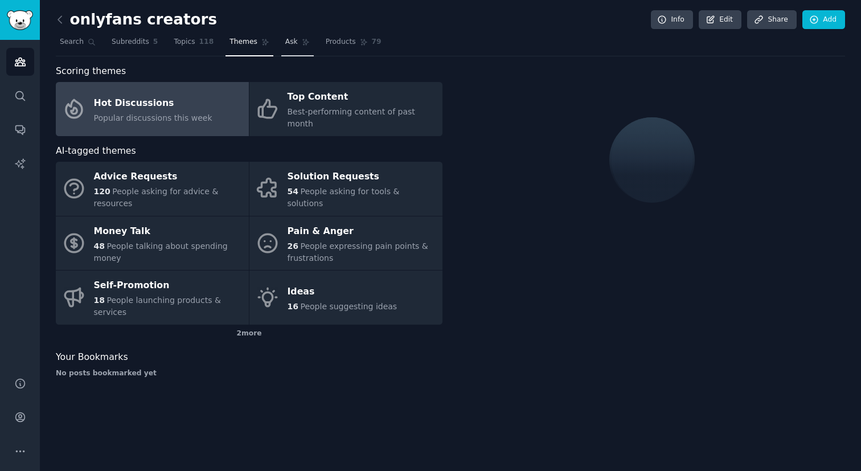
click at [302, 39] on icon at bounding box center [305, 42] width 6 height 6
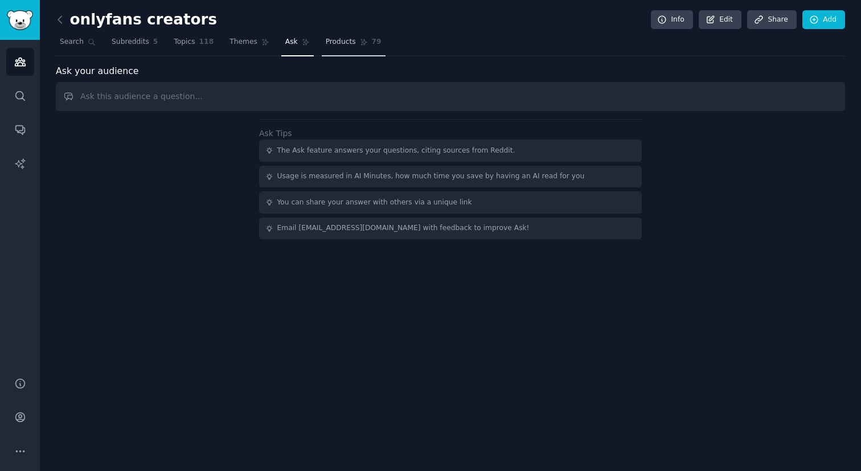
click at [332, 38] on span "Products" at bounding box center [341, 42] width 30 height 10
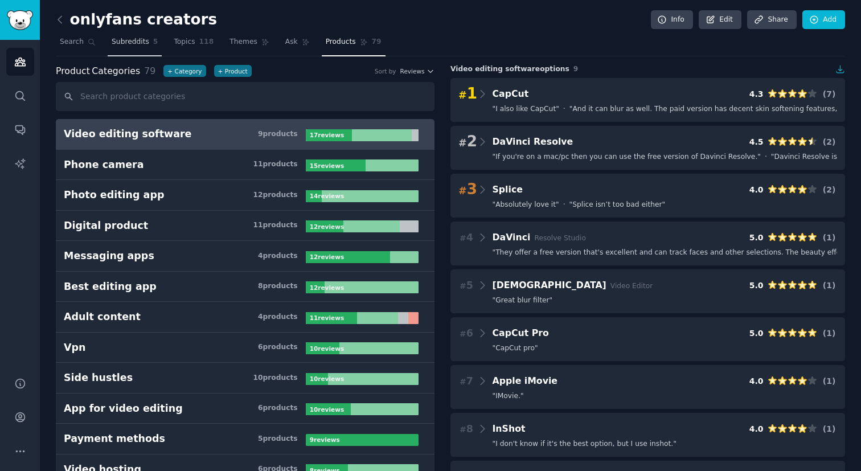
click at [113, 49] on link "Subreddits 5" at bounding box center [135, 44] width 54 height 23
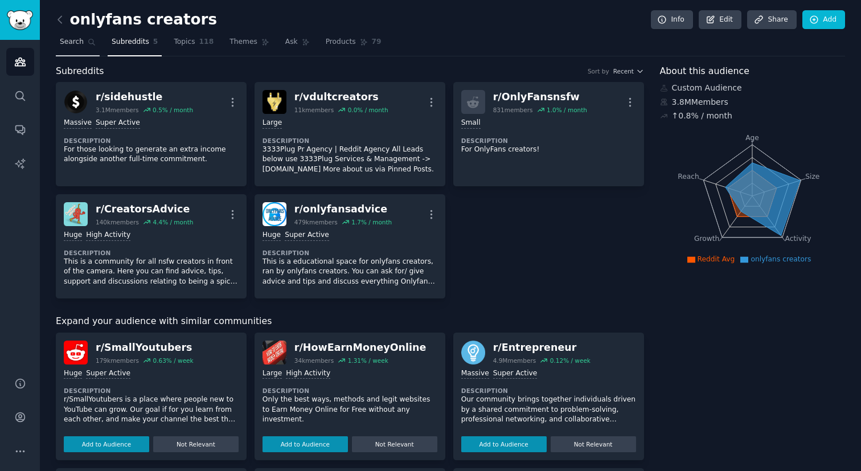
click at [72, 42] on span "Search" at bounding box center [72, 42] width 24 height 10
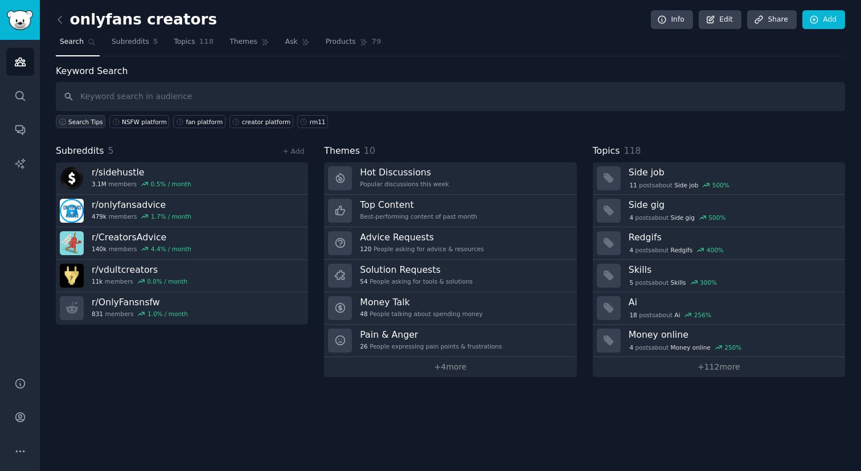
click at [70, 123] on span "Search Tips" at bounding box center [85, 122] width 35 height 8
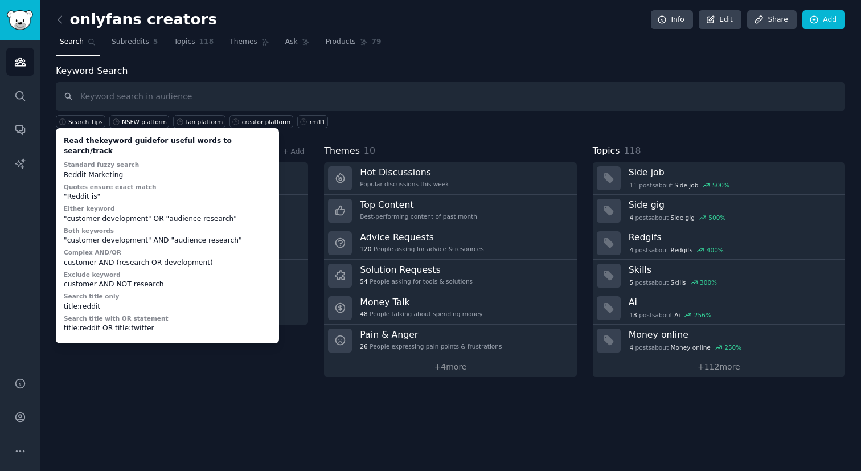
click at [408, 133] on div "Keyword Search Search Tips Read the keyword guide for useful words to search/tr…" at bounding box center [450, 220] width 789 height 313
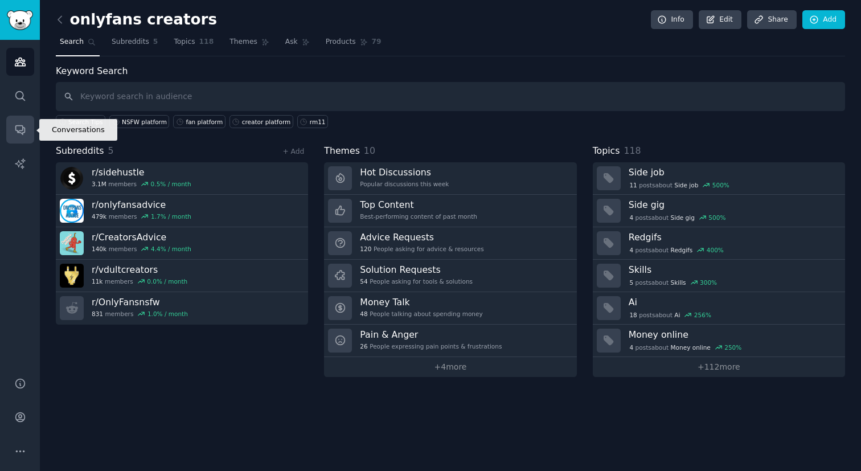
click at [17, 128] on icon "Sidebar" at bounding box center [20, 130] width 12 height 12
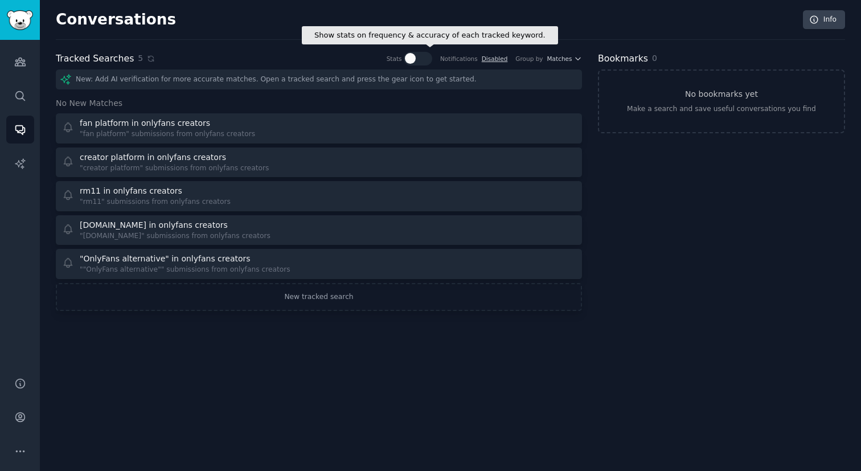
click at [416, 62] on div at bounding box center [410, 58] width 11 height 11
checkbox input "true"
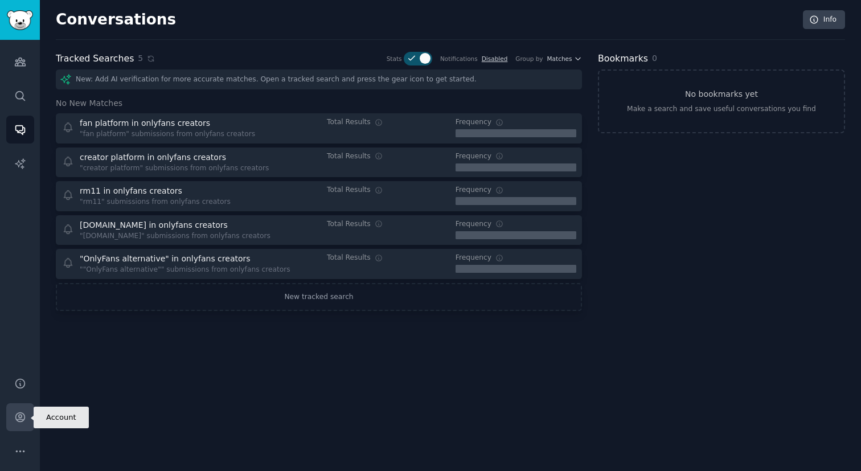
click at [21, 421] on icon "Sidebar" at bounding box center [19, 417] width 9 height 9
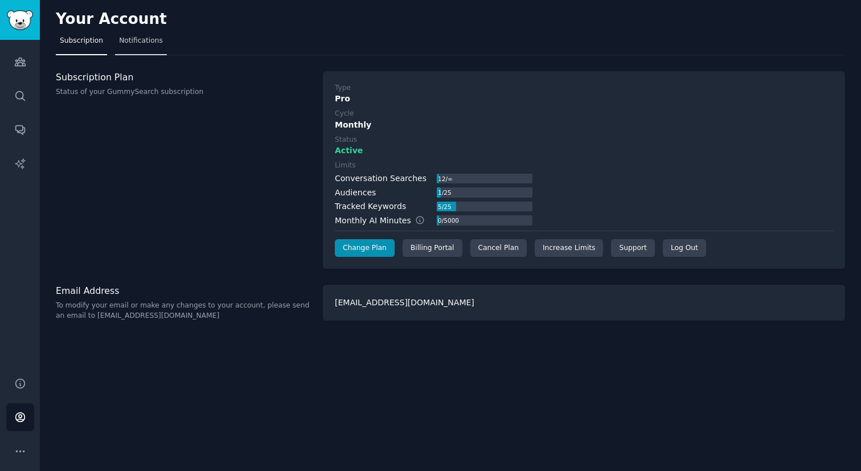
click at [153, 32] on link "Notifications" at bounding box center [141, 43] width 52 height 23
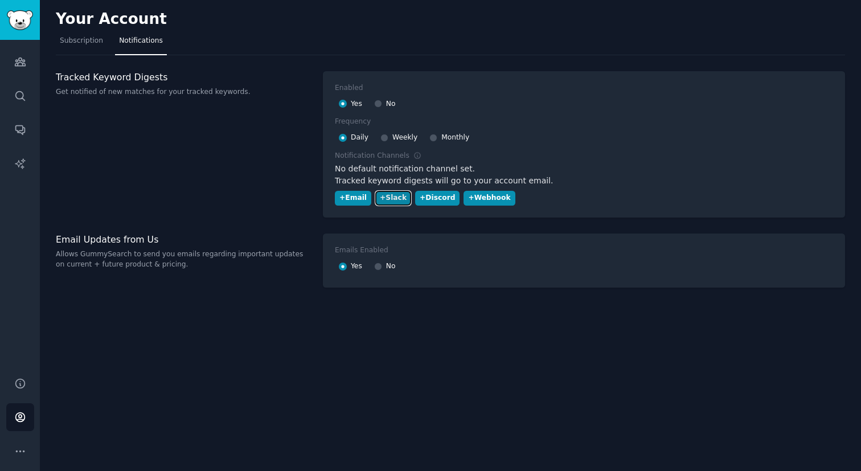
click at [377, 197] on button "+ Slack" at bounding box center [393, 198] width 36 height 15
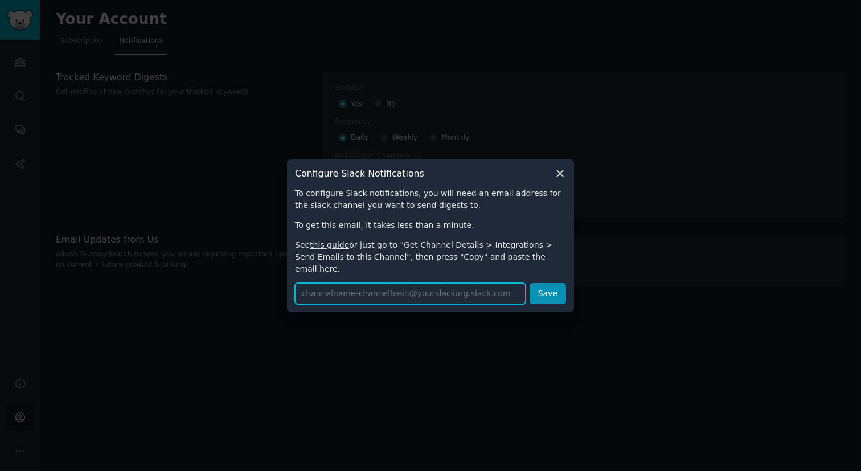
click at [359, 289] on input "text" at bounding box center [410, 293] width 231 height 21
click at [328, 249] on link "this guide" at bounding box center [329, 244] width 39 height 9
click at [556, 179] on icon at bounding box center [560, 173] width 12 height 12
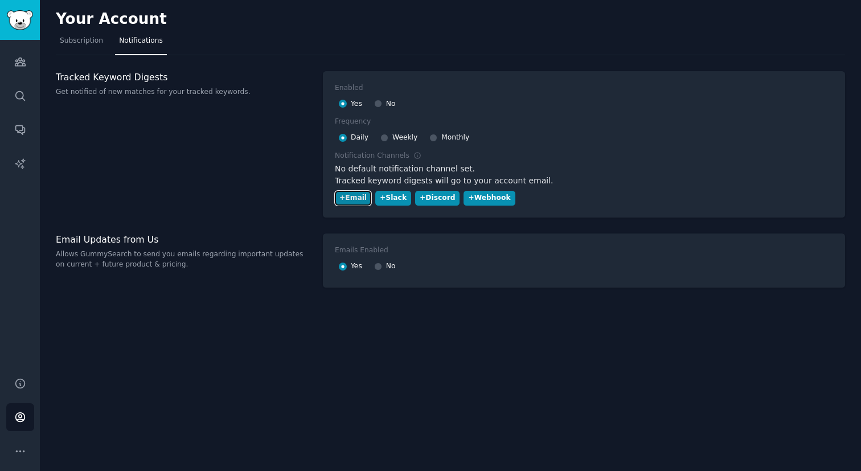
click at [350, 197] on div "+ Email" at bounding box center [352, 198] width 27 height 10
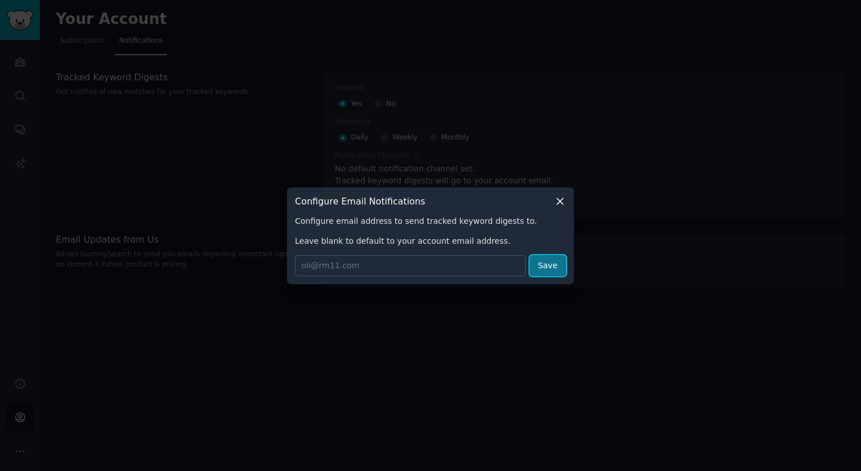
click at [562, 258] on button "Save" at bounding box center [548, 265] width 36 height 21
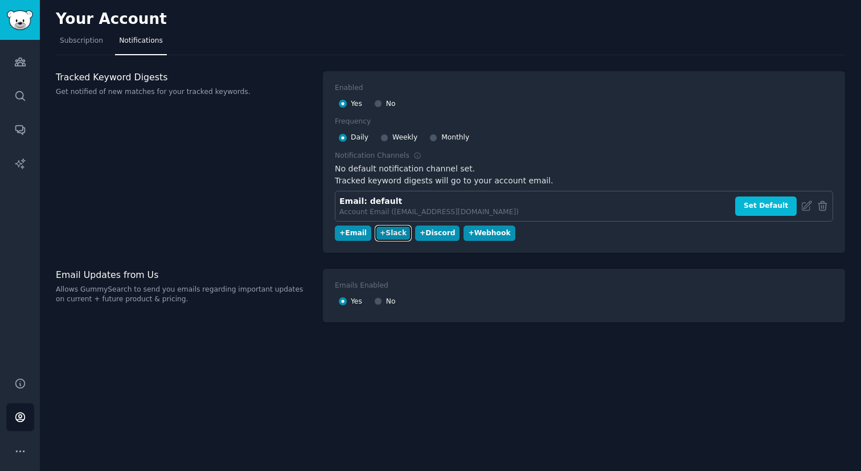
click at [388, 230] on div "+ Slack" at bounding box center [393, 233] width 27 height 10
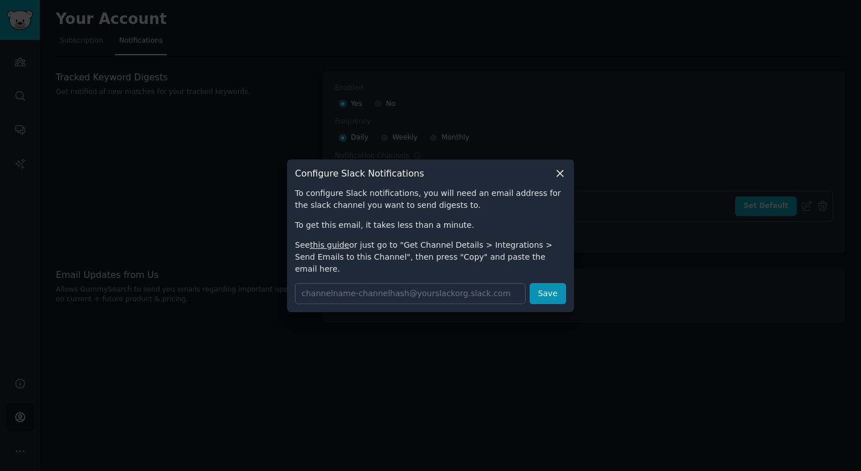
click at [551, 179] on div "Configure Slack Notifications" at bounding box center [430, 173] width 271 height 12
click at [553, 179] on div "Configure Slack Notifications" at bounding box center [430, 173] width 271 height 12
click at [570, 180] on div "Configure Slack Notifications To configure Slack notifications, you will need a…" at bounding box center [430, 235] width 287 height 153
click at [563, 177] on icon at bounding box center [560, 173] width 12 height 12
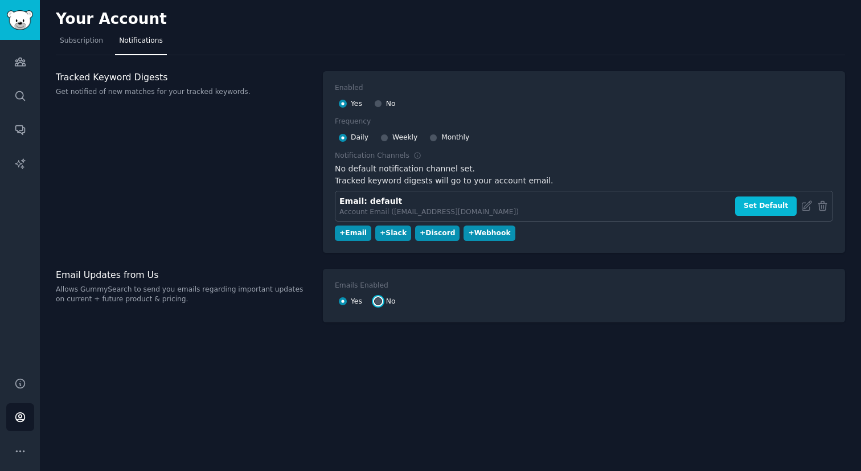
click at [377, 301] on input "No" at bounding box center [378, 301] width 8 height 8
radio input "false"
radio input "true"
click at [101, 39] on span "Subscription" at bounding box center [81, 41] width 43 height 10
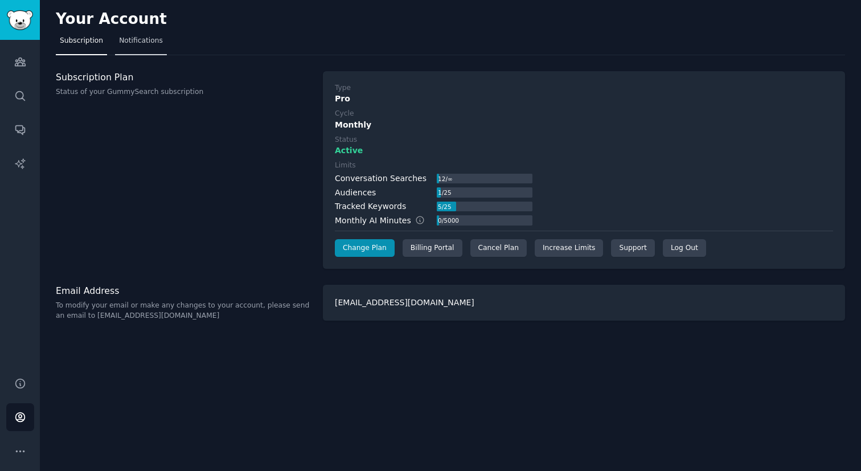
click at [123, 36] on span "Notifications" at bounding box center [141, 41] width 44 height 10
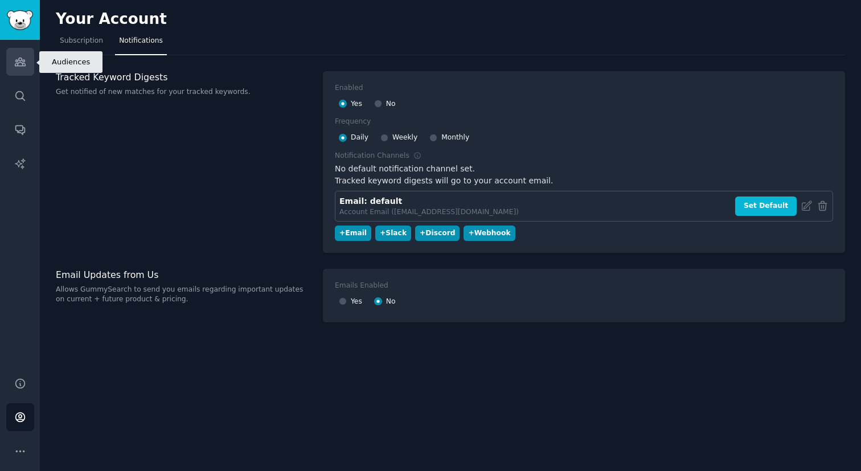
click at [26, 67] on link "Audiences" at bounding box center [20, 62] width 28 height 28
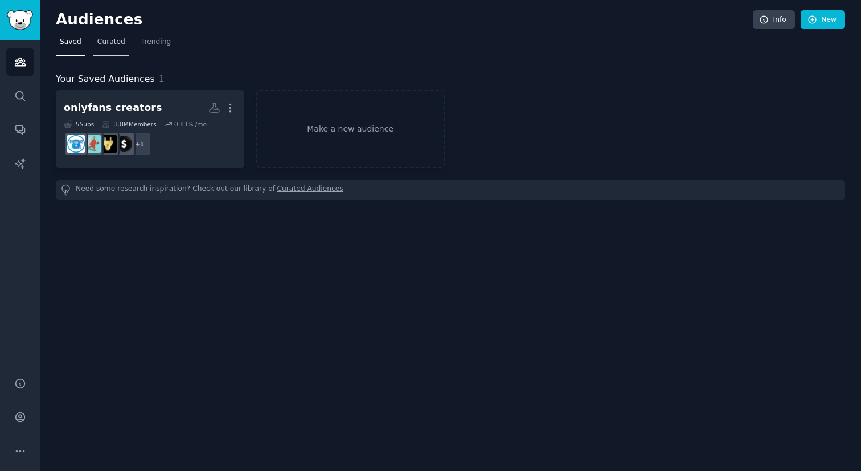
click at [116, 43] on span "Curated" at bounding box center [111, 42] width 28 height 10
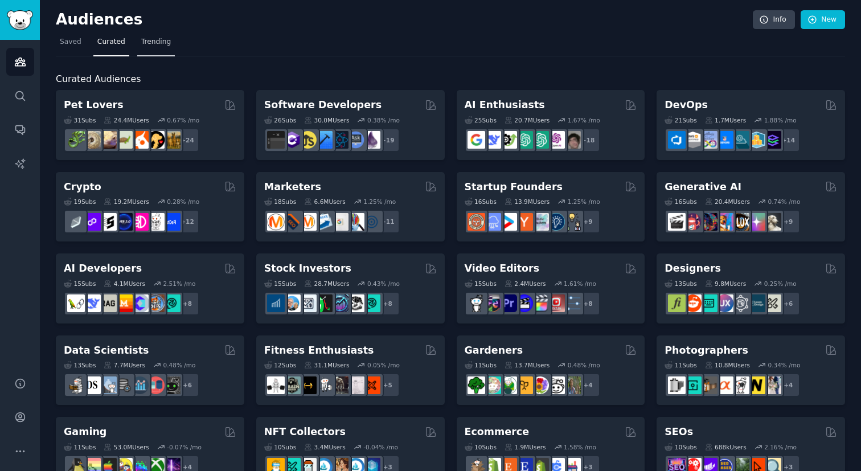
click at [154, 43] on span "Trending" at bounding box center [156, 42] width 30 height 10
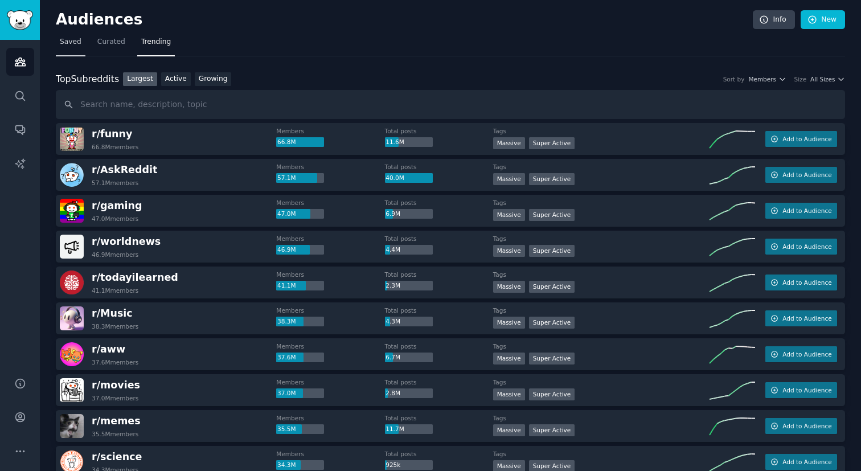
click at [59, 46] on link "Saved" at bounding box center [71, 44] width 30 height 23
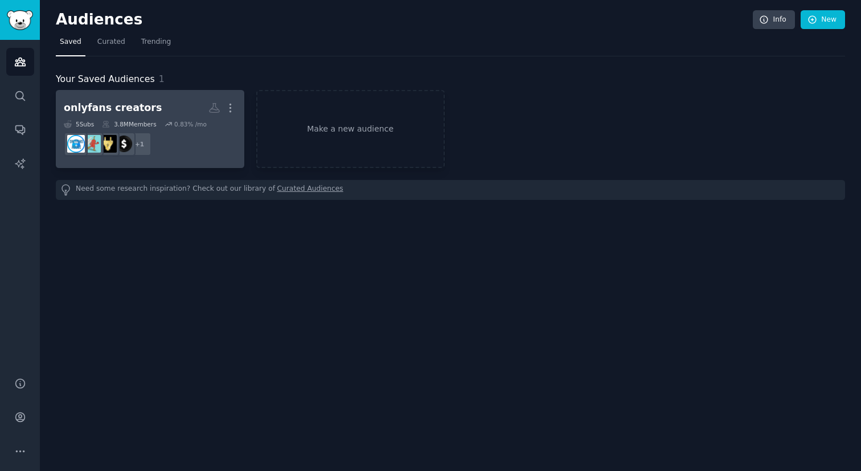
click at [187, 126] on div "0.83 % /mo" at bounding box center [190, 124] width 32 height 8
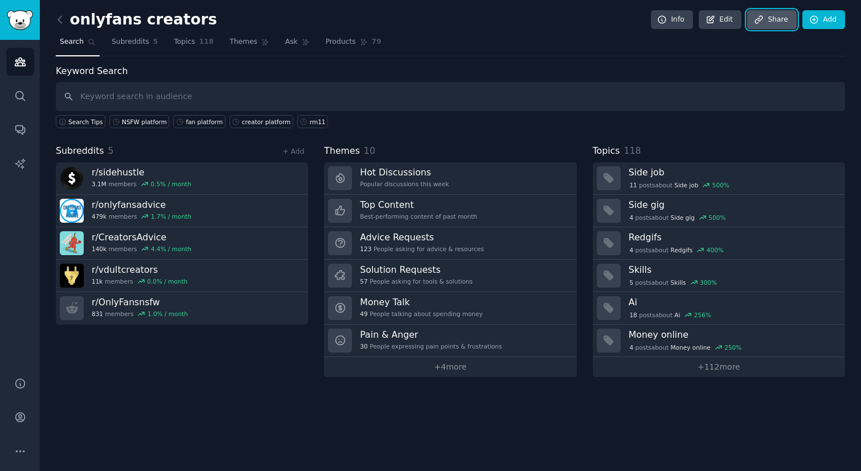
click at [777, 21] on link "Share" at bounding box center [771, 19] width 49 height 19
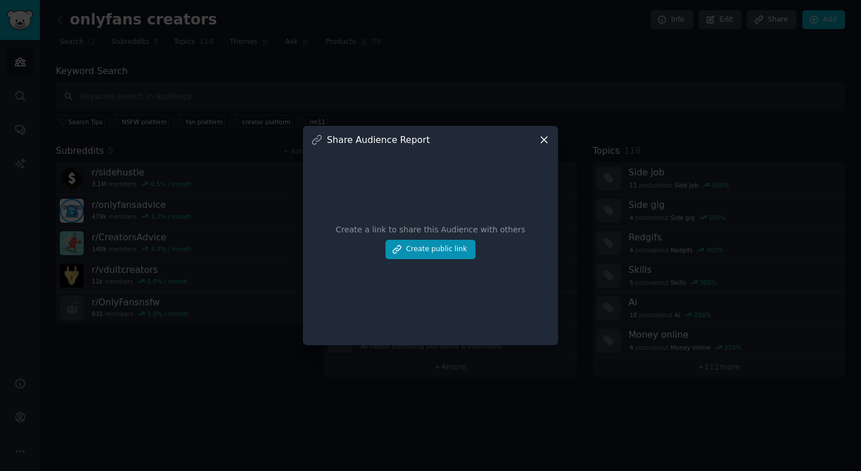
click at [542, 138] on icon at bounding box center [544, 140] width 6 height 6
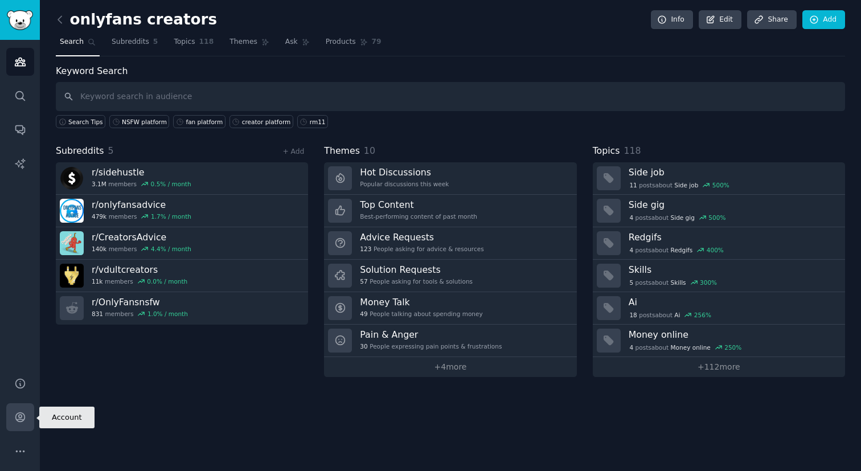
click at [13, 419] on link "Account" at bounding box center [20, 417] width 28 height 28
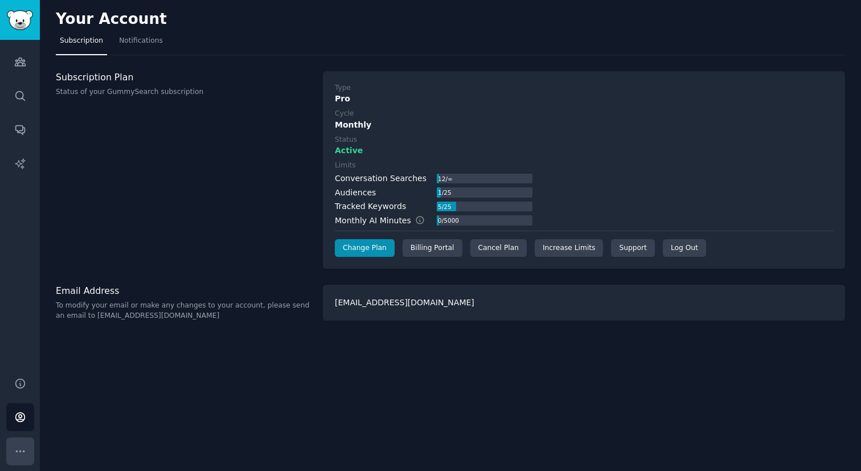
click at [27, 452] on button "More" at bounding box center [20, 451] width 28 height 28
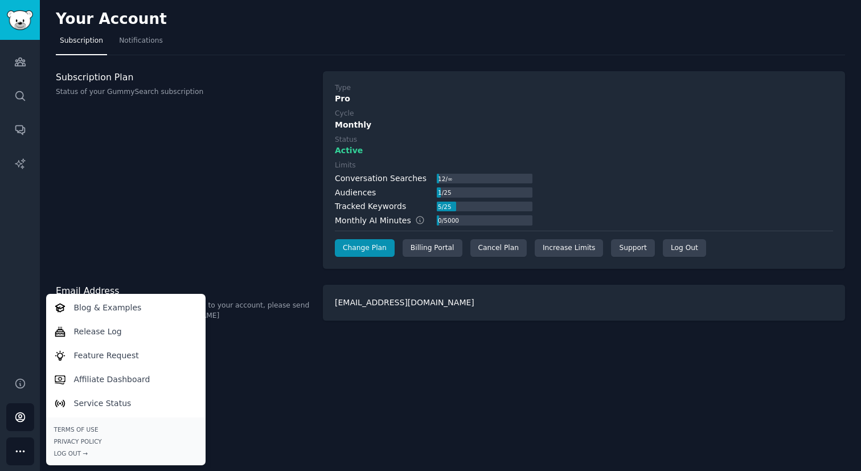
click at [187, 217] on div "Subscription Plan Status of your GummySearch subscription" at bounding box center [183, 170] width 255 height 198
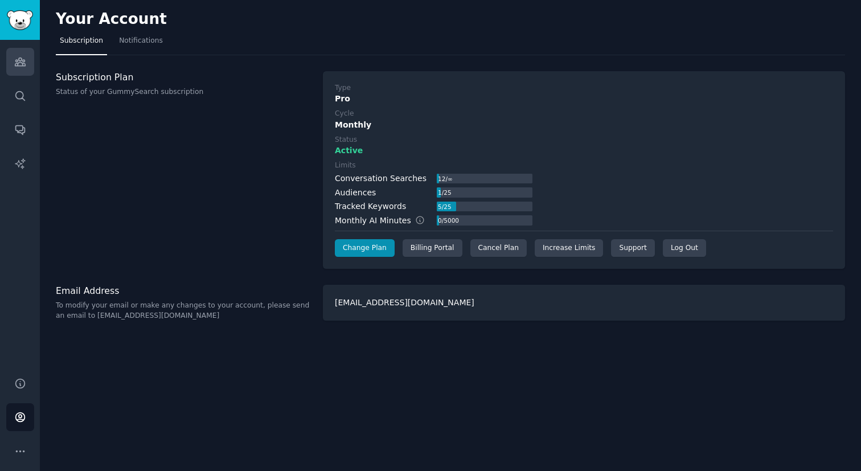
click at [23, 59] on icon "Sidebar" at bounding box center [20, 62] width 10 height 8
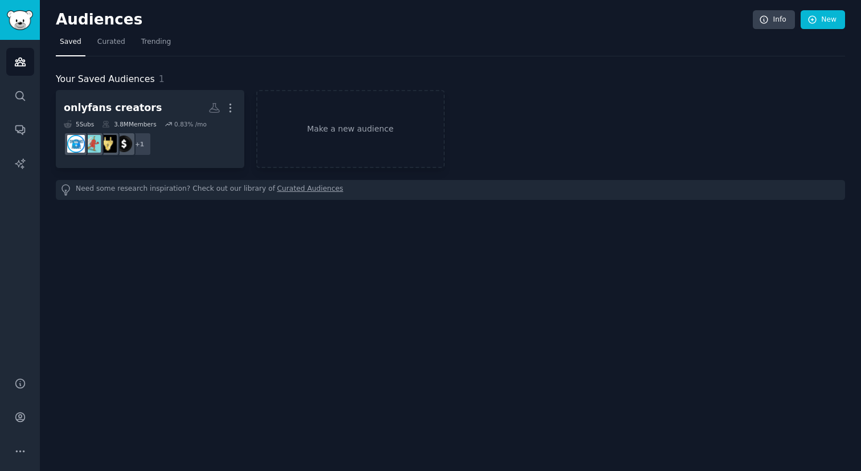
click at [661, 109] on div "onlyfans creators More 5 Sub s 3.8M Members 0.83 % /mo + 1 Make a new audience" at bounding box center [450, 129] width 789 height 78
